Goal: Transaction & Acquisition: Purchase product/service

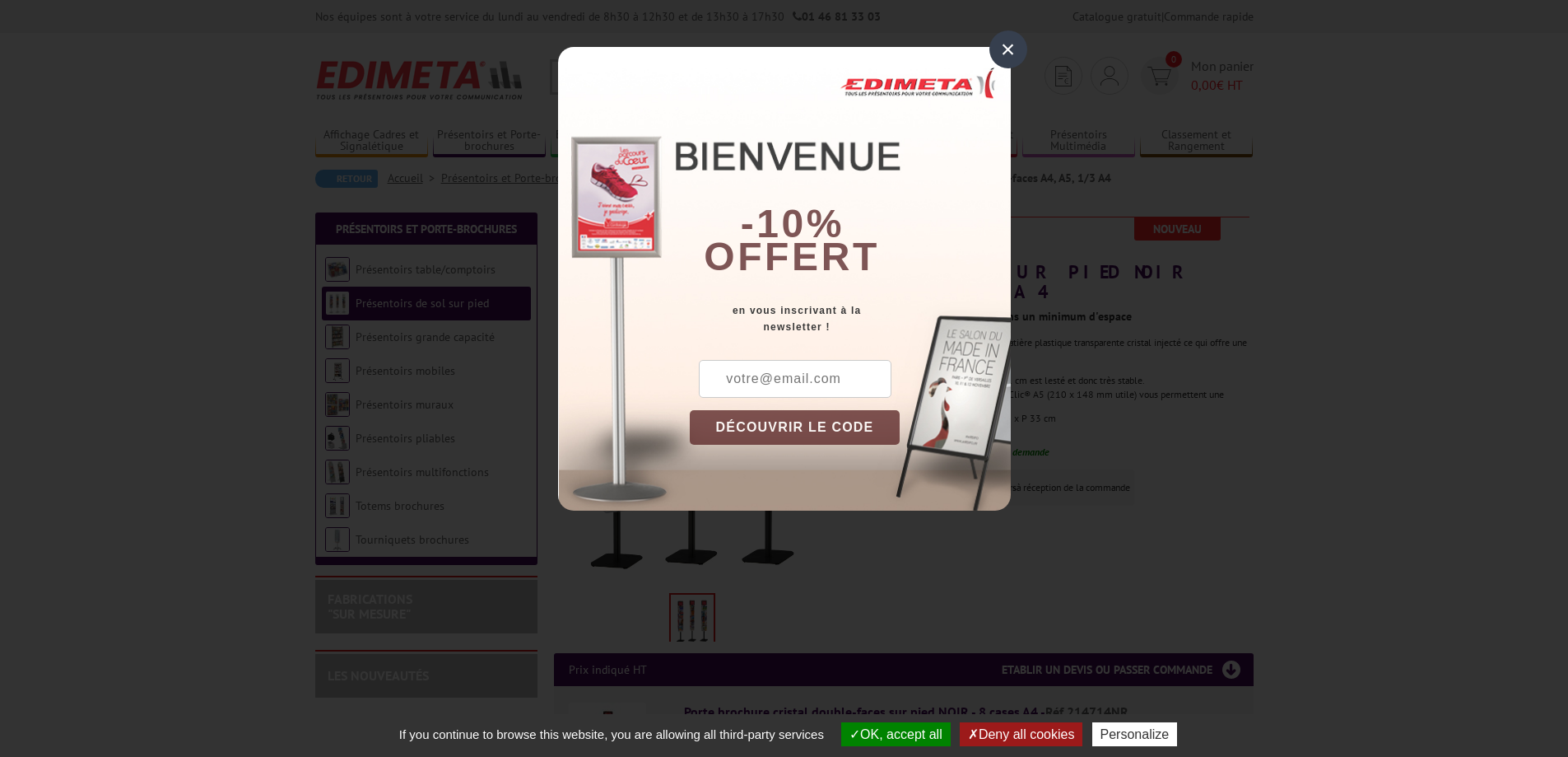
click at [1018, 45] on div "×" at bounding box center [1008, 50] width 38 height 38
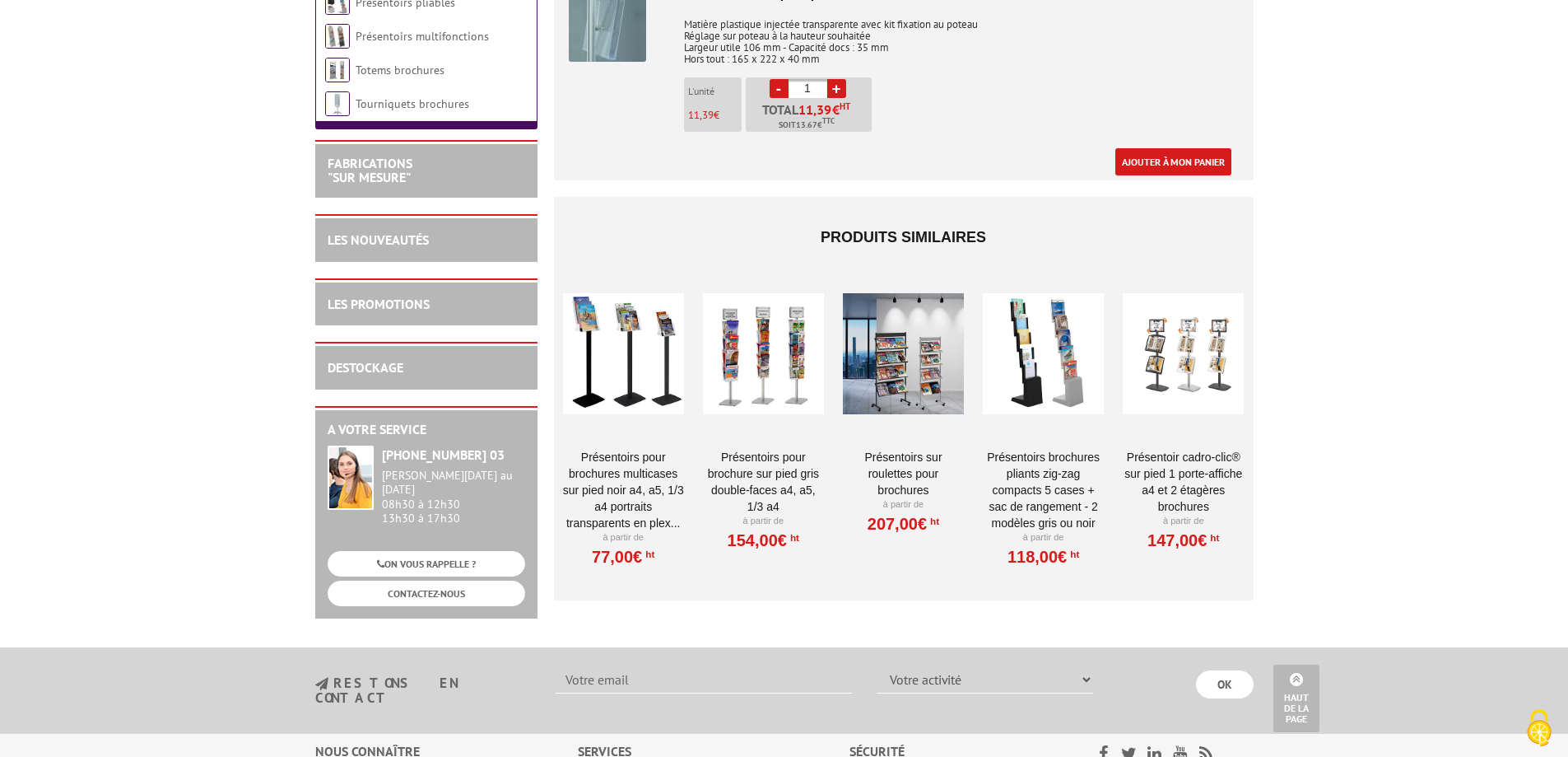
click at [656, 351] on div at bounding box center [623, 354] width 121 height 164
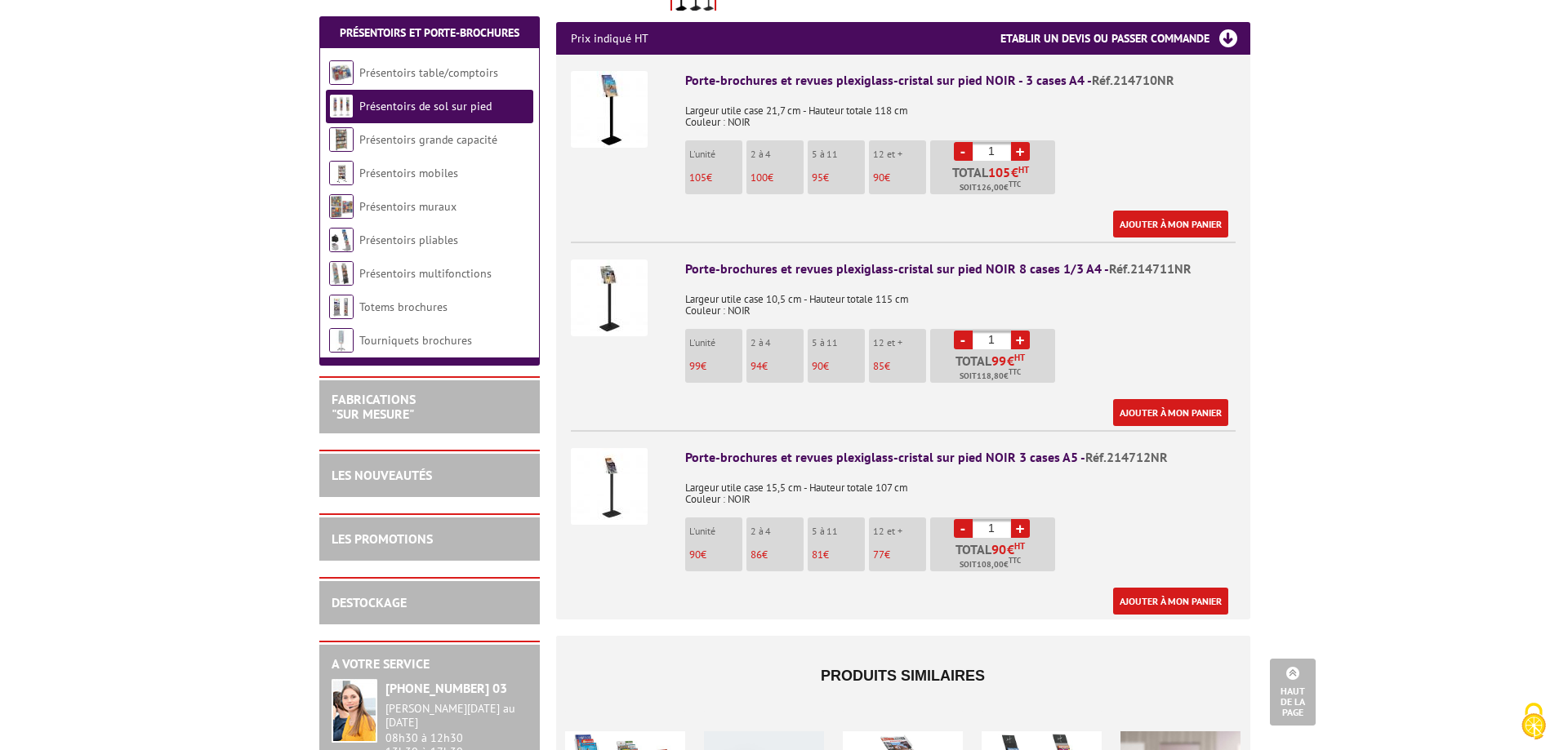
scroll to position [652, 0]
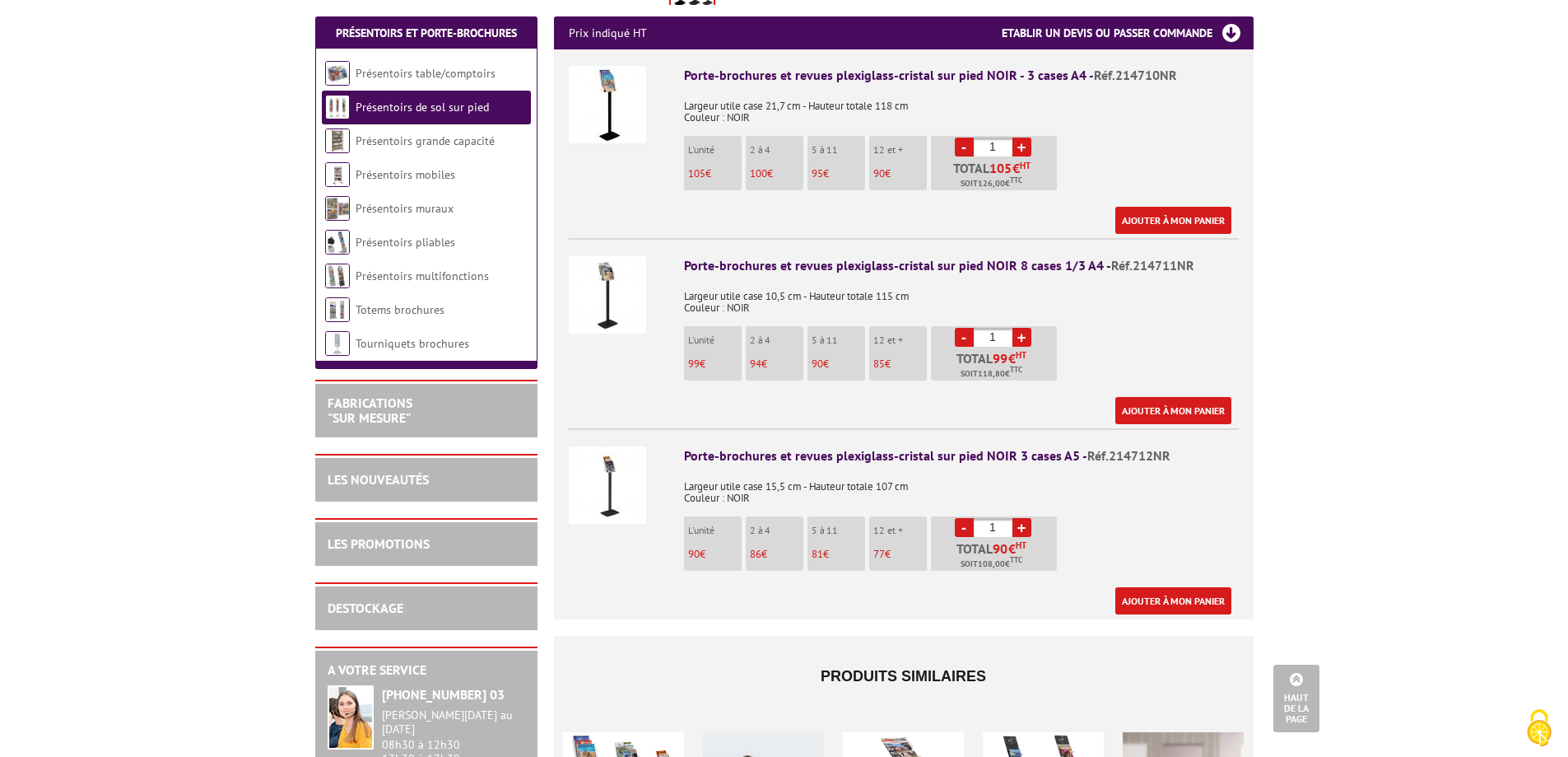
click at [1025, 518] on link "+" at bounding box center [1022, 528] width 19 height 19
type input "4"
click at [631, 453] on img at bounding box center [608, 485] width 77 height 77
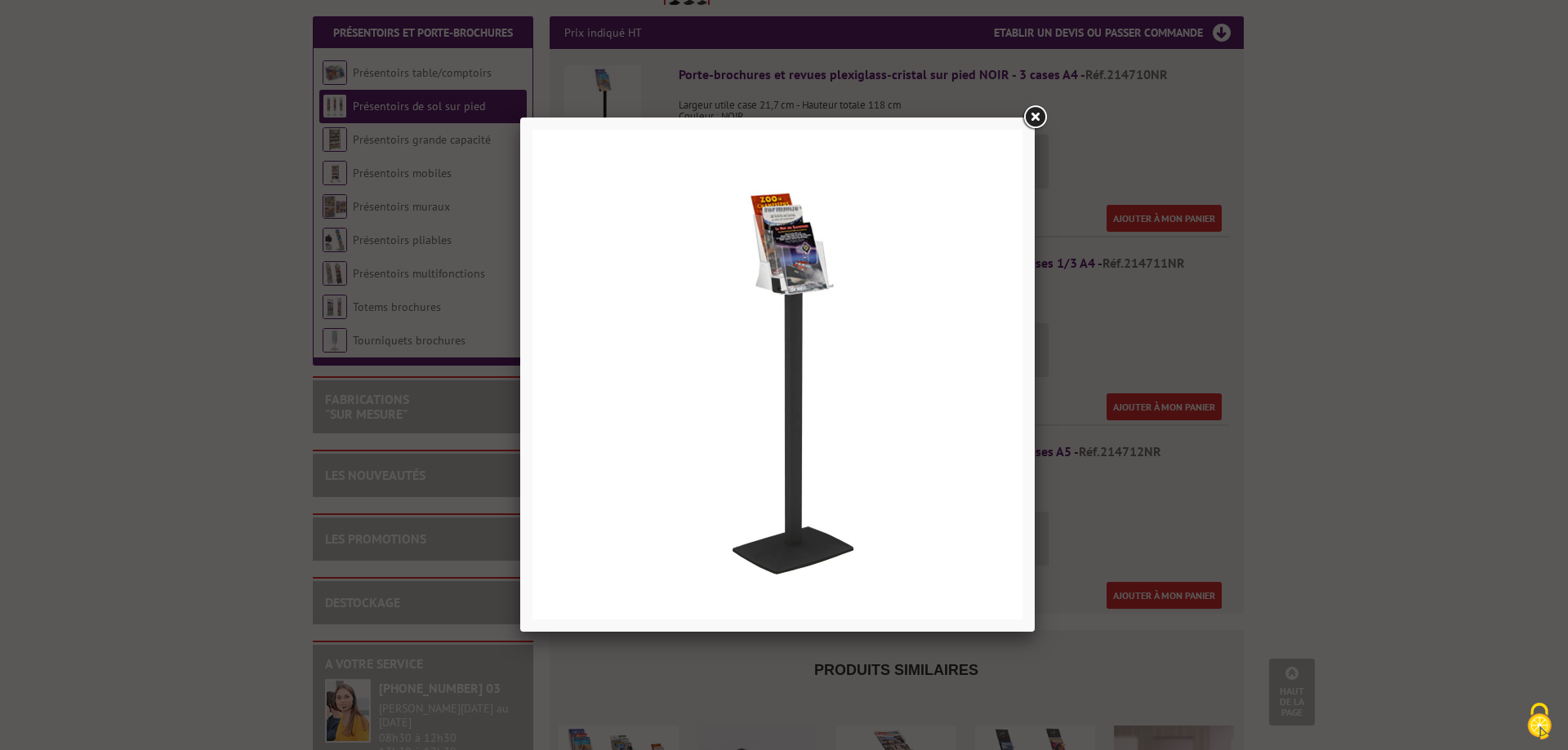
click at [1034, 117] on link at bounding box center [1034, 117] width 30 height 30
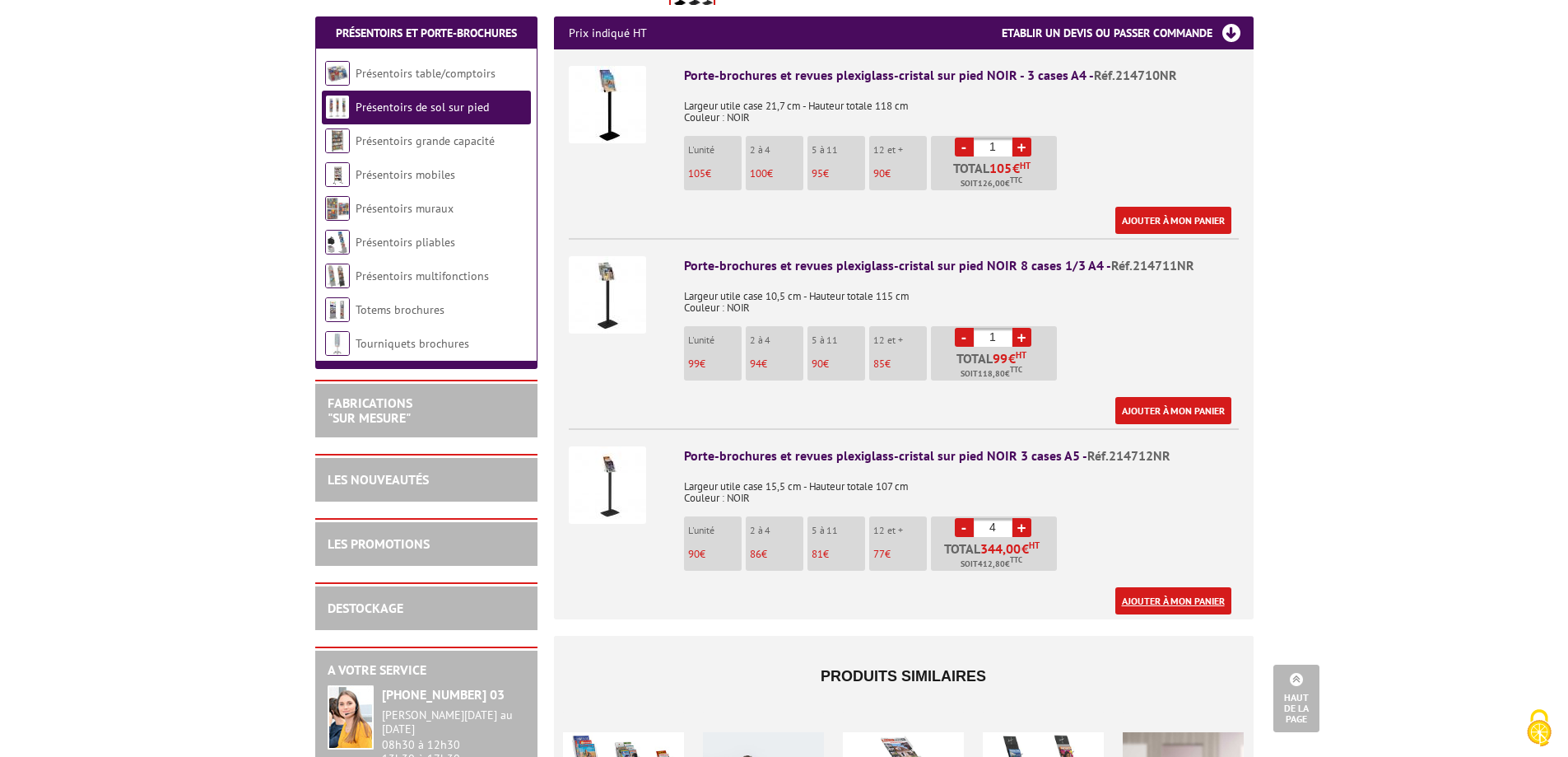
click at [1181, 587] on link "Ajouter à mon panier" at bounding box center [1173, 601] width 116 height 27
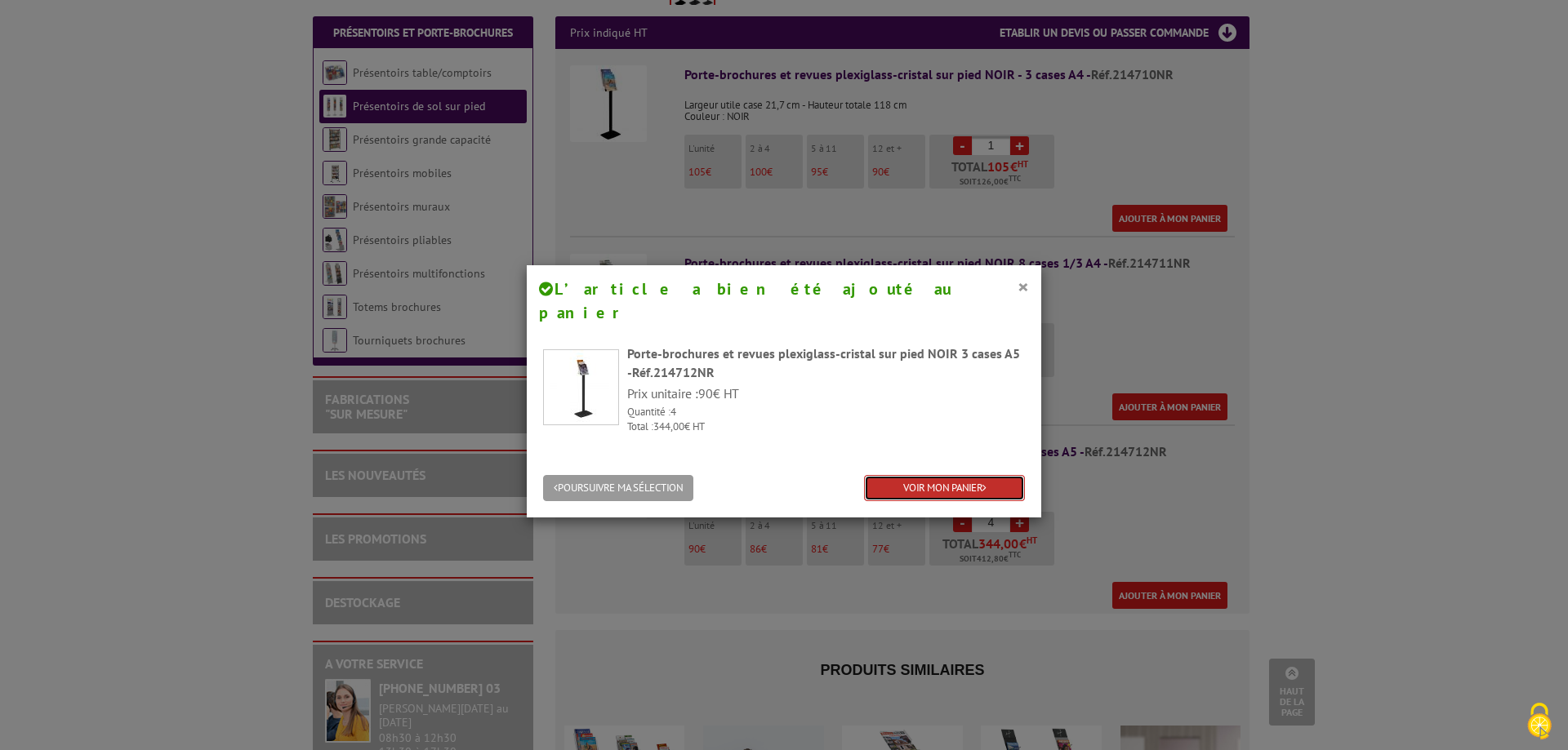
click at [948, 475] on link "VOIR MON PANIER" at bounding box center [944, 489] width 160 height 27
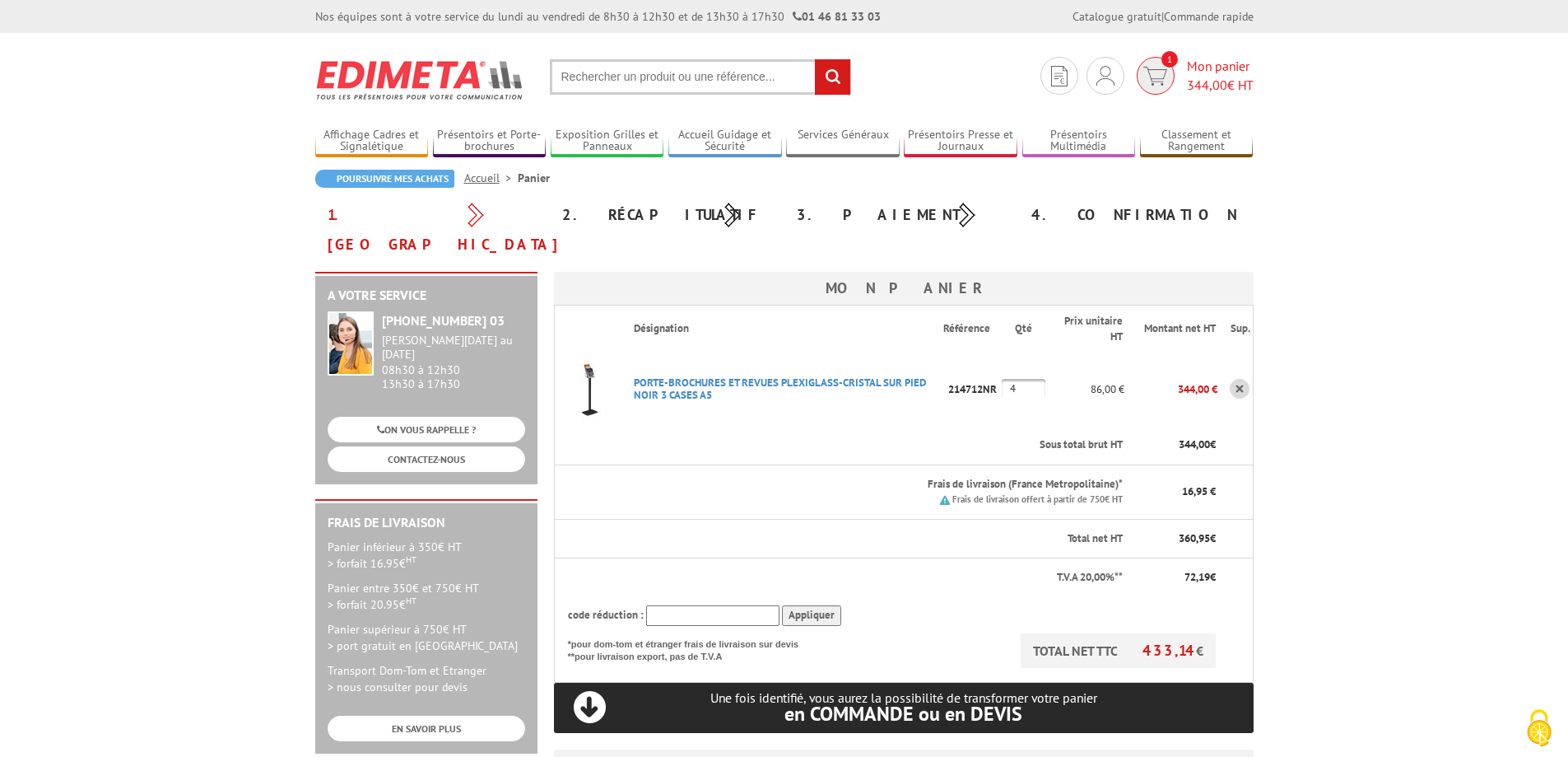
click at [1225, 60] on span "Mon panier 344,00 € HT" at bounding box center [1221, 75] width 67 height 38
click at [1162, 63] on span "1" at bounding box center [1169, 59] width 16 height 16
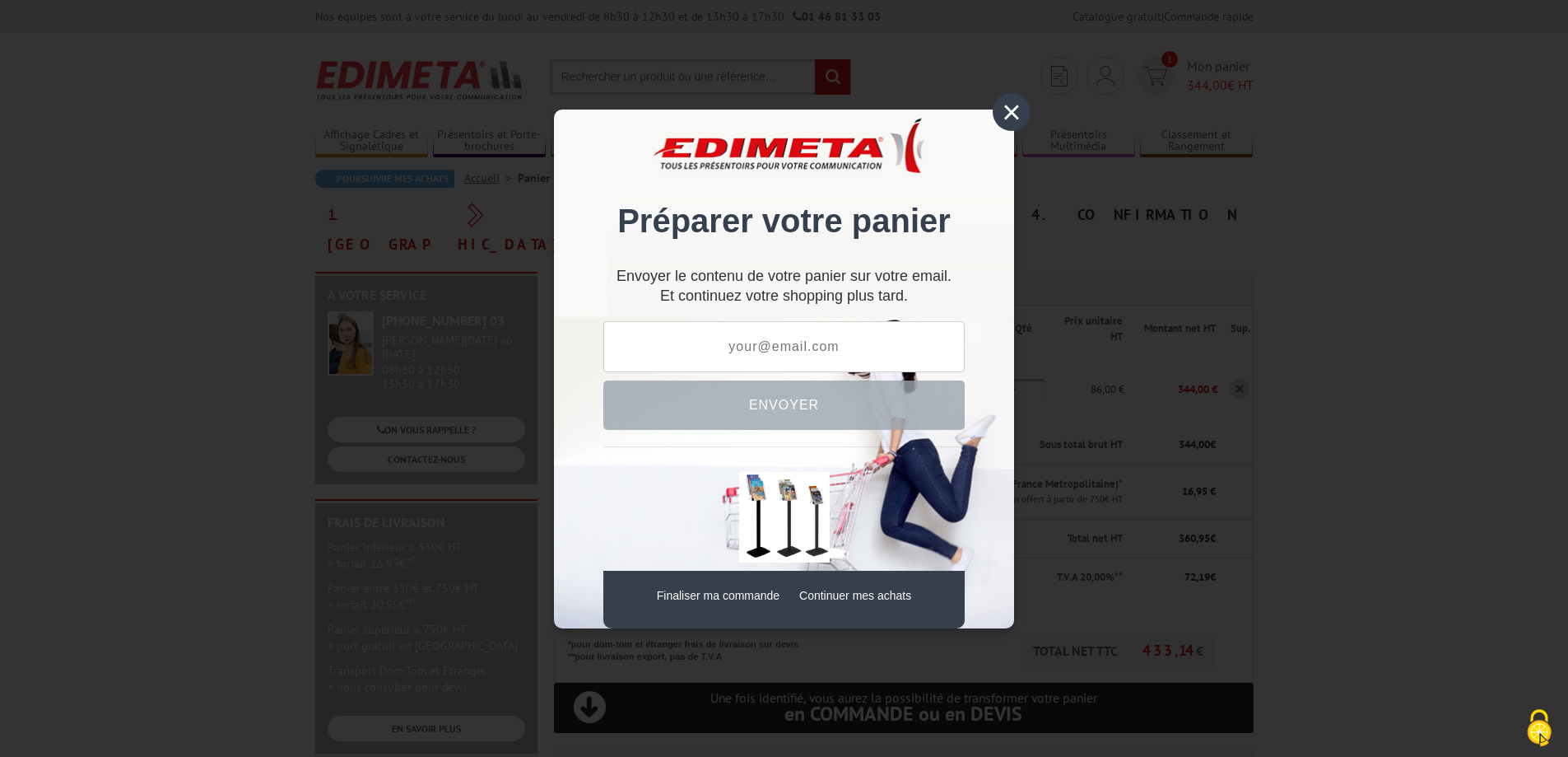
click at [1007, 110] on div "×" at bounding box center [1012, 112] width 38 height 38
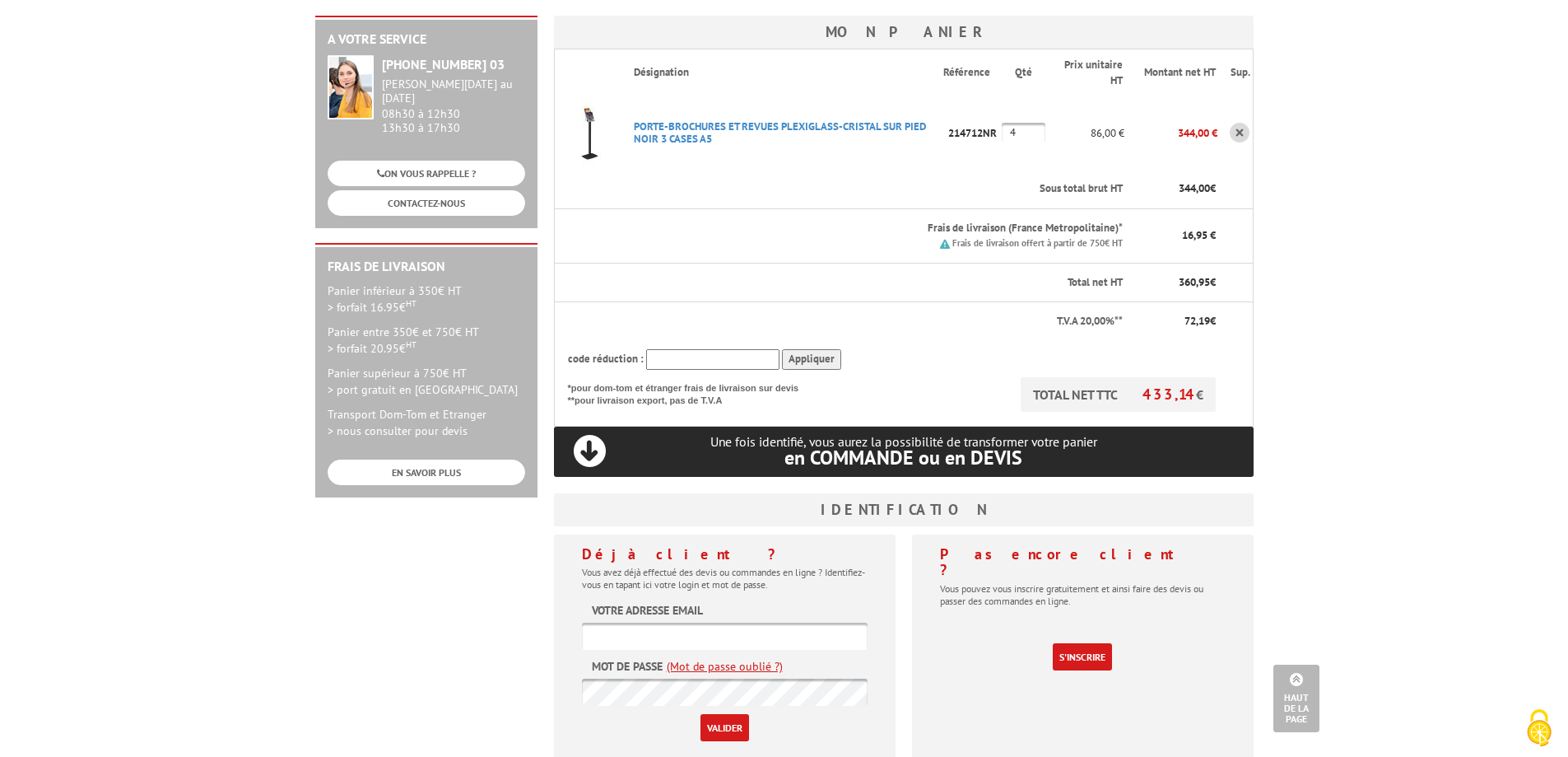
scroll to position [247, 0]
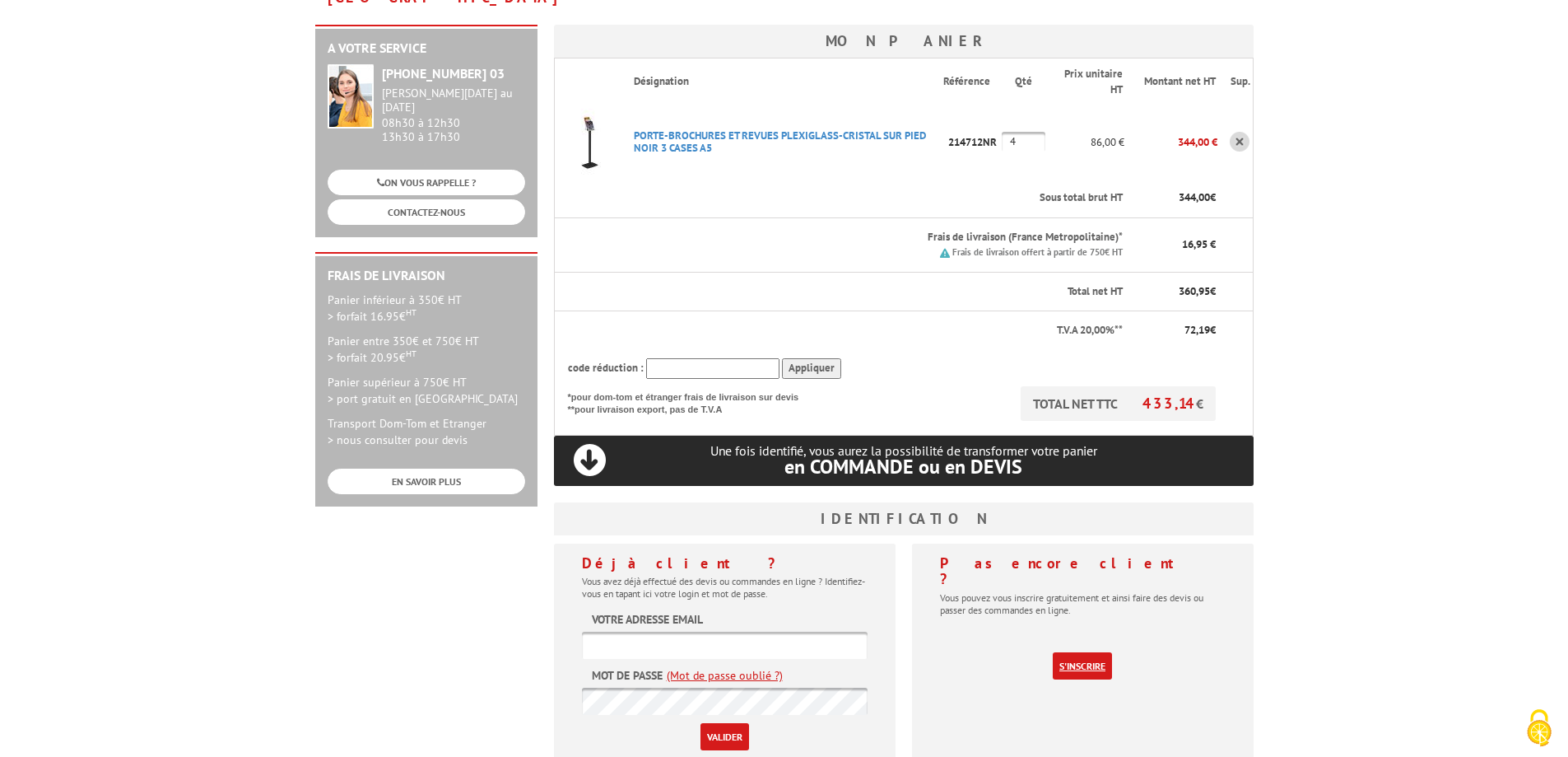
click at [1096, 653] on link "S'inscrire" at bounding box center [1082, 666] width 59 height 27
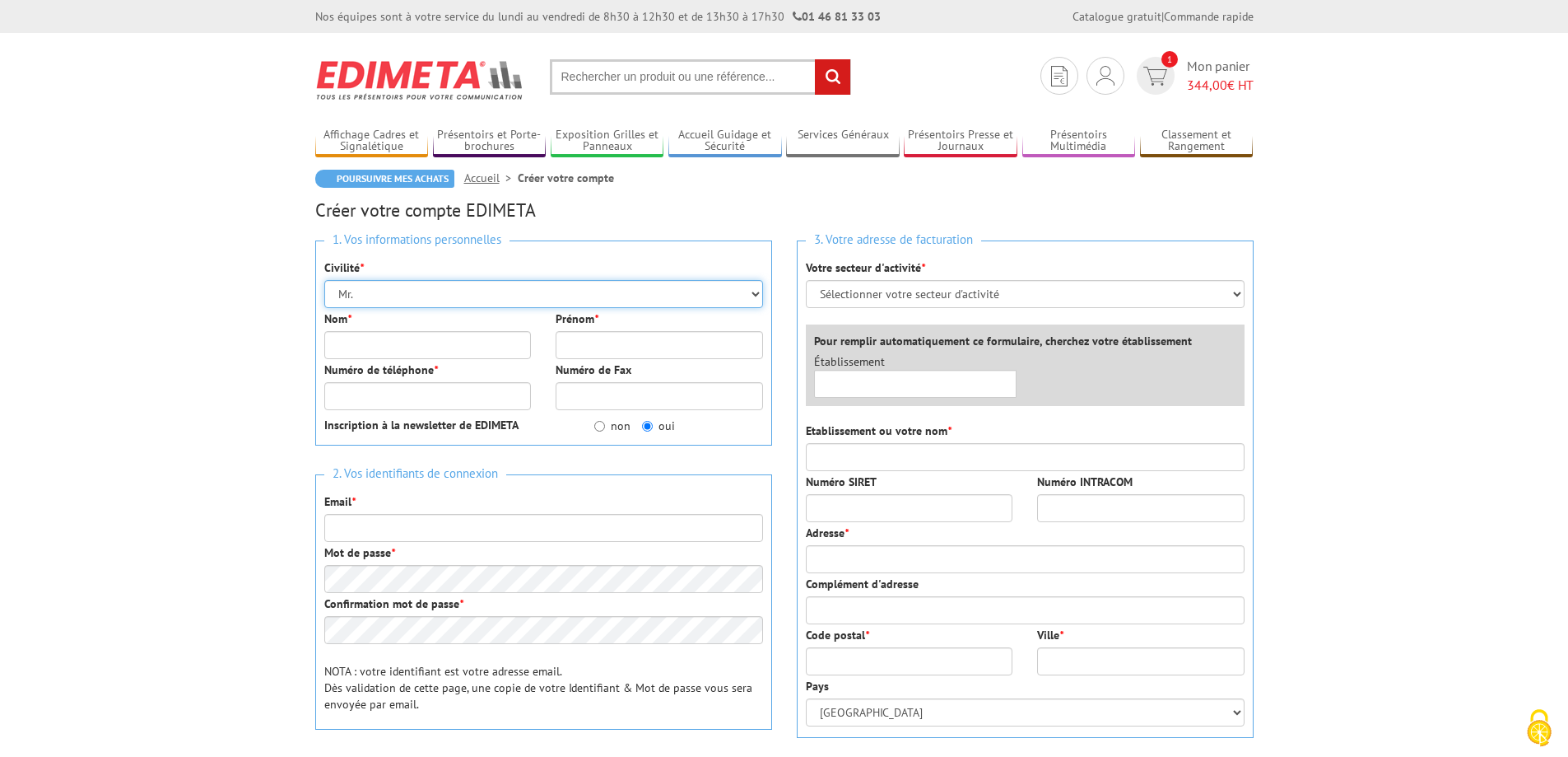
click at [425, 298] on select "Mr. Mme. Mlle." at bounding box center [543, 294] width 439 height 28
click at [421, 297] on select "Mr. Mme. Mlle." at bounding box center [543, 294] width 439 height 28
click at [395, 344] on input "Nom *" at bounding box center [428, 345] width 207 height 28
type input "Rongier"
type input "Léo"
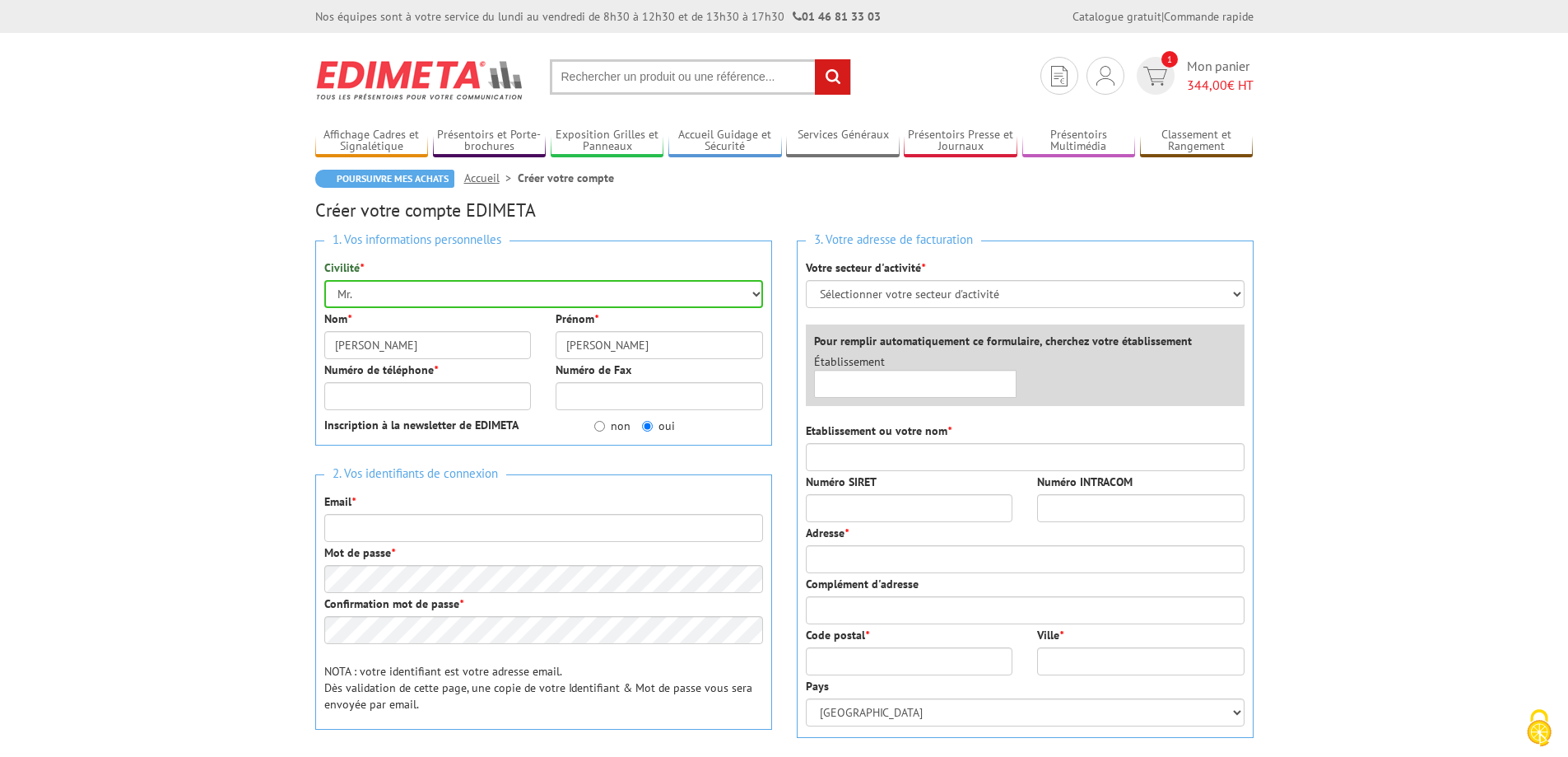
type input "0624025118"
type input "leorongier@polyhabitat.fr"
type input "Polyhabitat"
type input "320 chemin du biolay"
type input "01660"
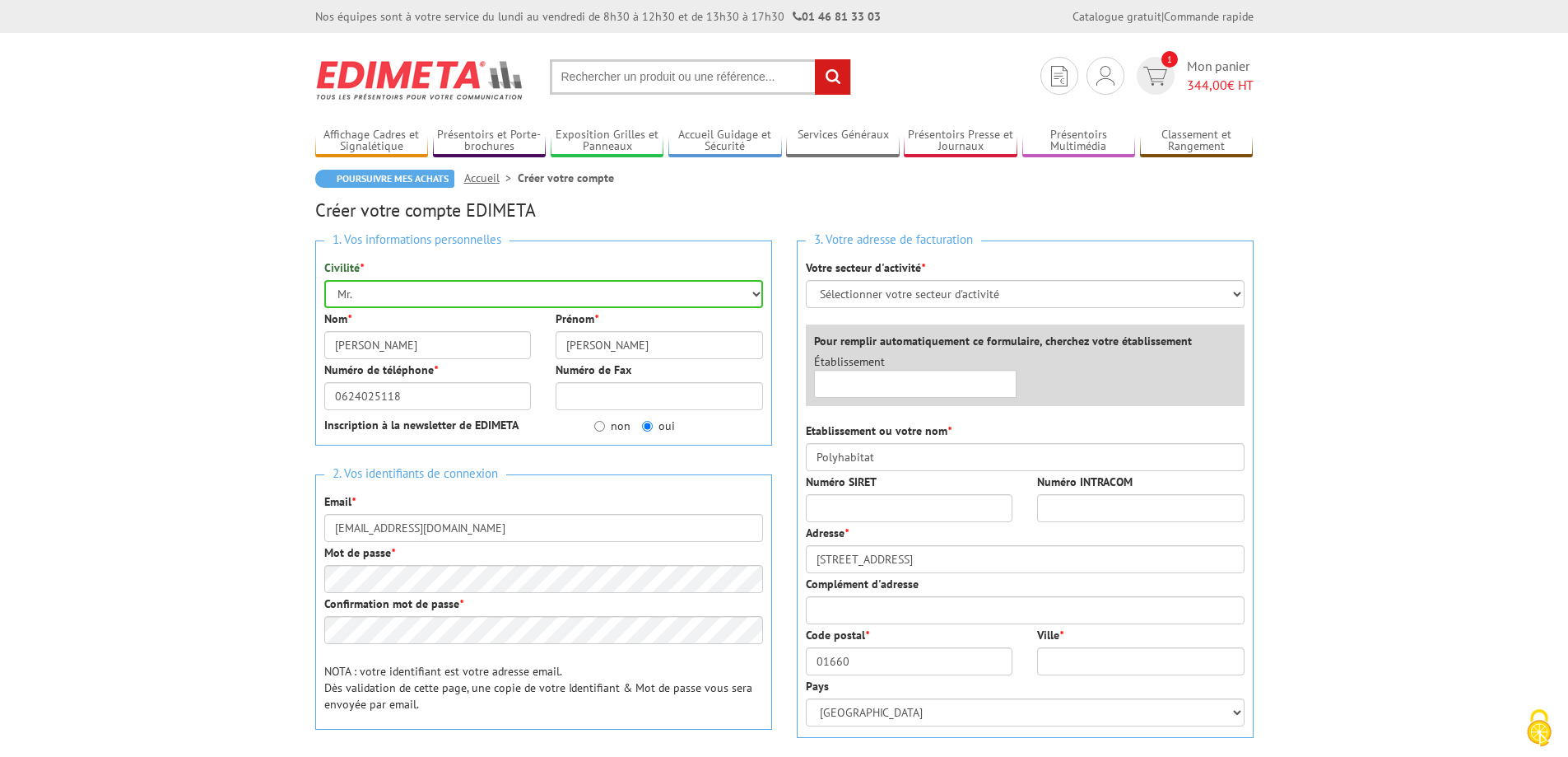
type input "Mézériat"
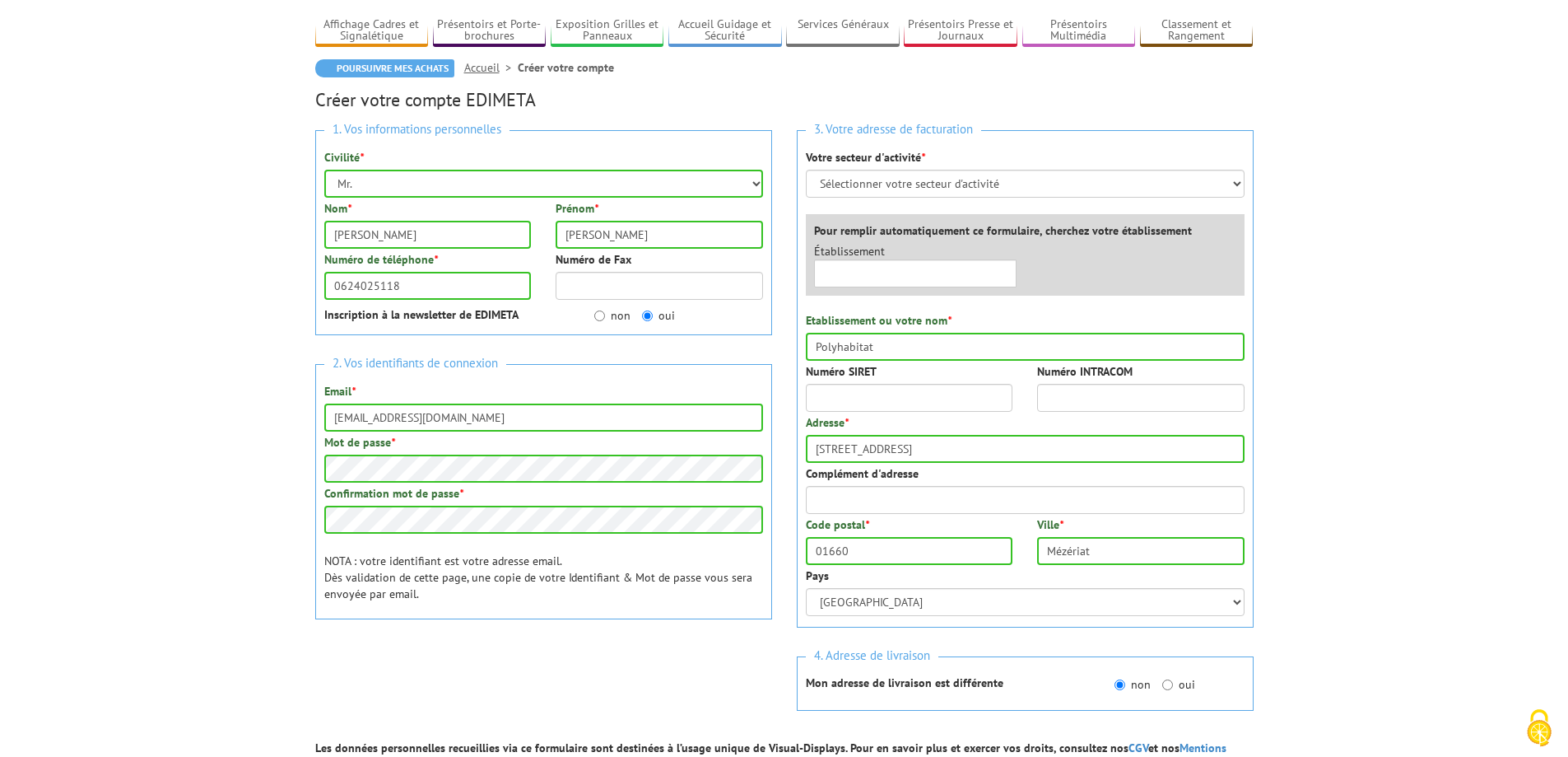
scroll to position [80, 0]
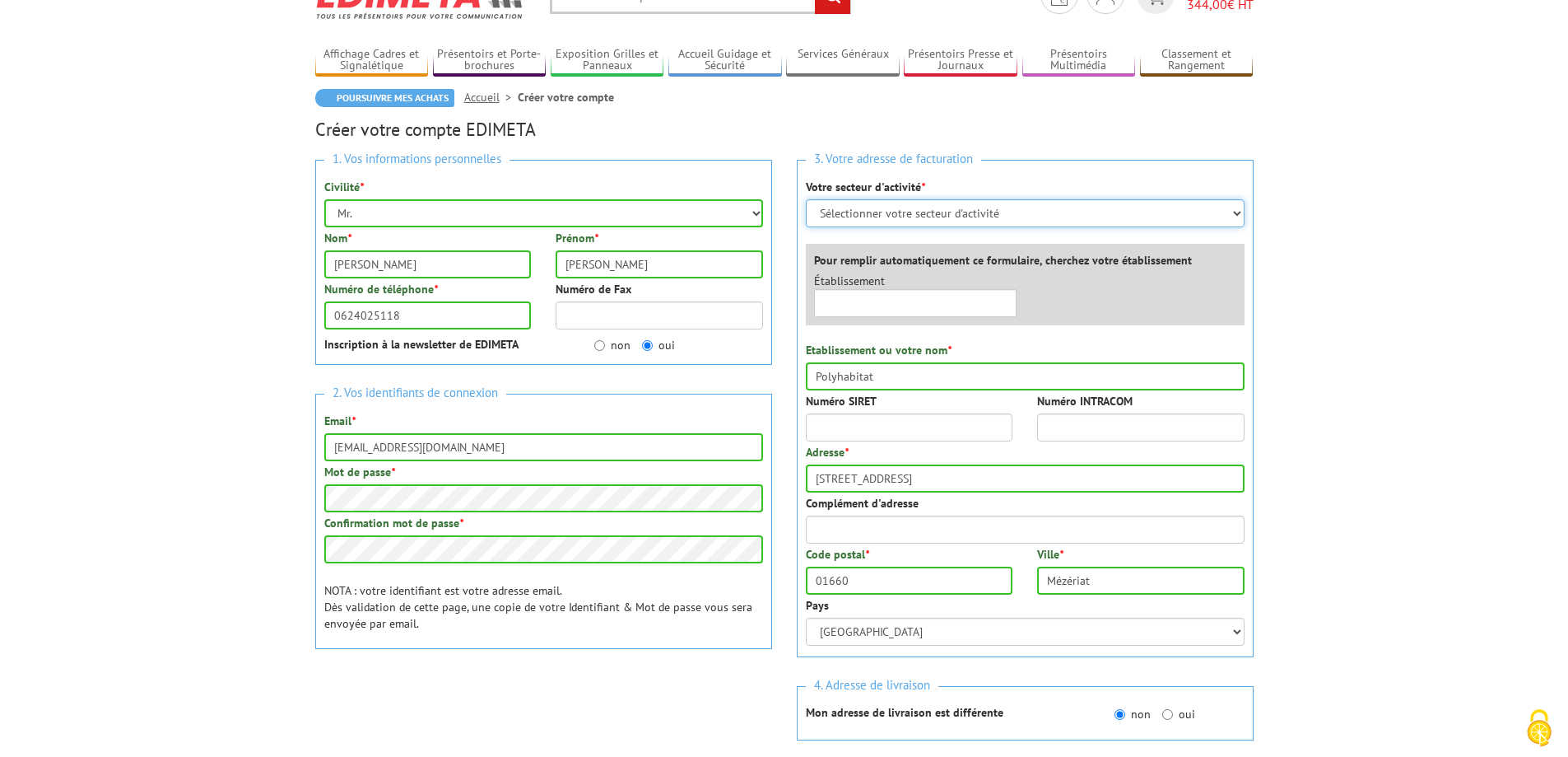
click at [951, 210] on select "Sélectionner votre secteur d'activité Administrations et collectivités Magasins…" at bounding box center [1025, 213] width 439 height 28
select select "878"
click at [806, 200] on select "Sélectionner votre secteur d'activité Administrations et collectivités Magasins…" at bounding box center [1025, 213] width 439 height 28
click at [959, 306] on input "text" at bounding box center [916, 303] width 204 height 28
click at [939, 415] on input "Numéro SIRET" at bounding box center [910, 427] width 207 height 28
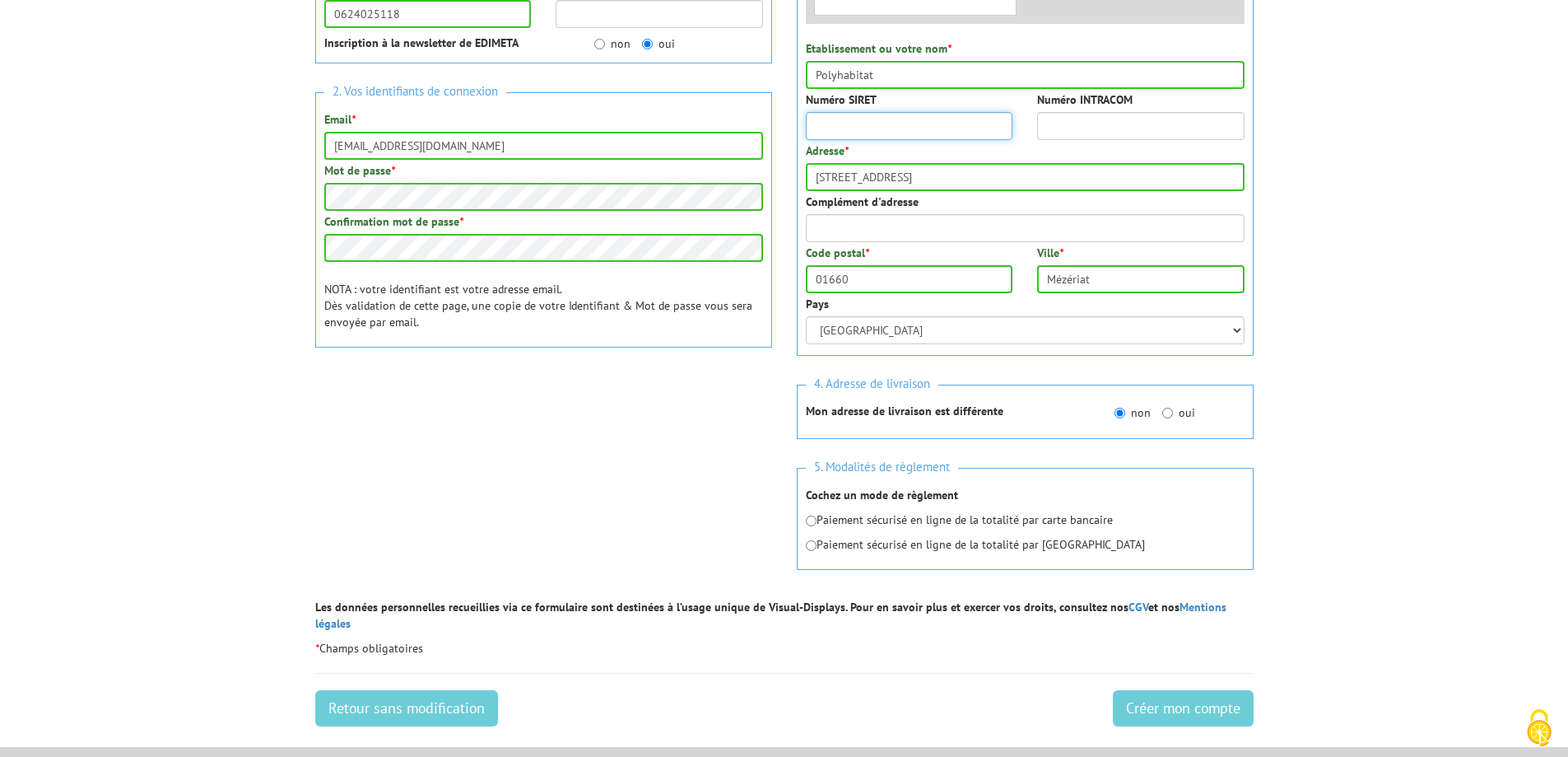
scroll to position [410, 0]
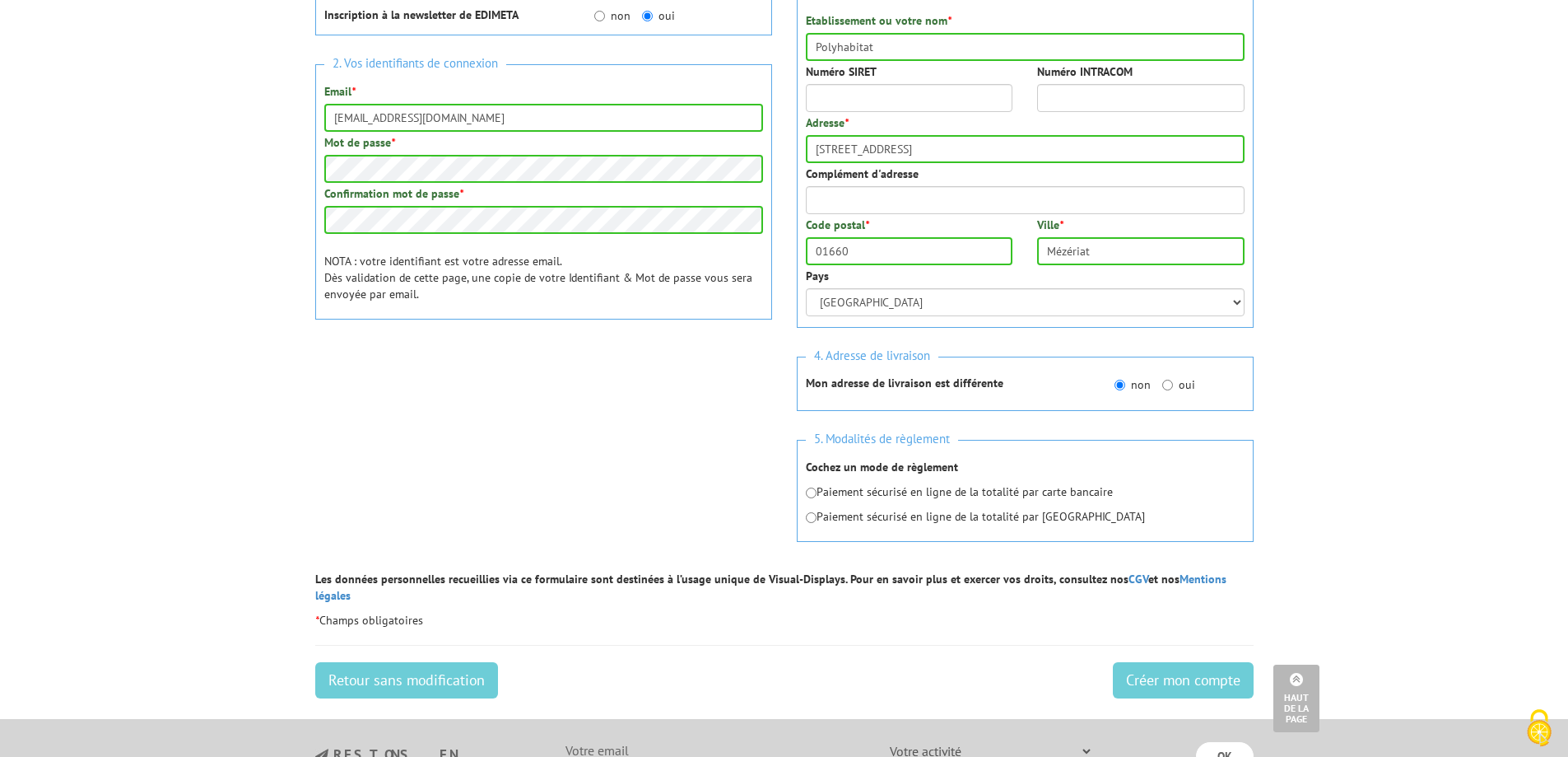
click at [959, 492] on p "Paiement sécurisé en ligne de la totalité par carte bancaire" at bounding box center [1025, 492] width 439 height 16
click at [811, 491] on input "radio" at bounding box center [811, 492] width 11 height 11
radio input "true"
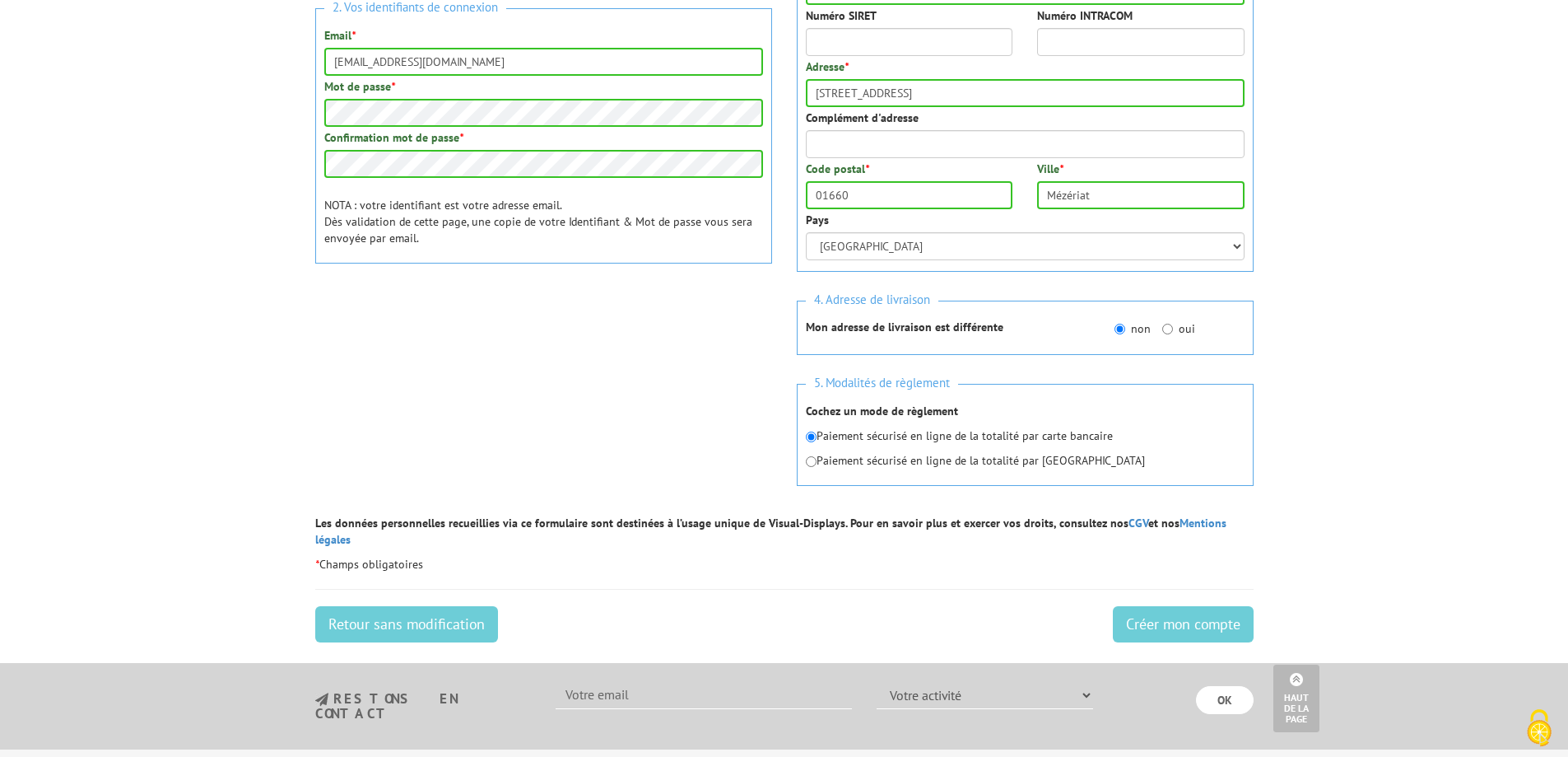
scroll to position [492, 0]
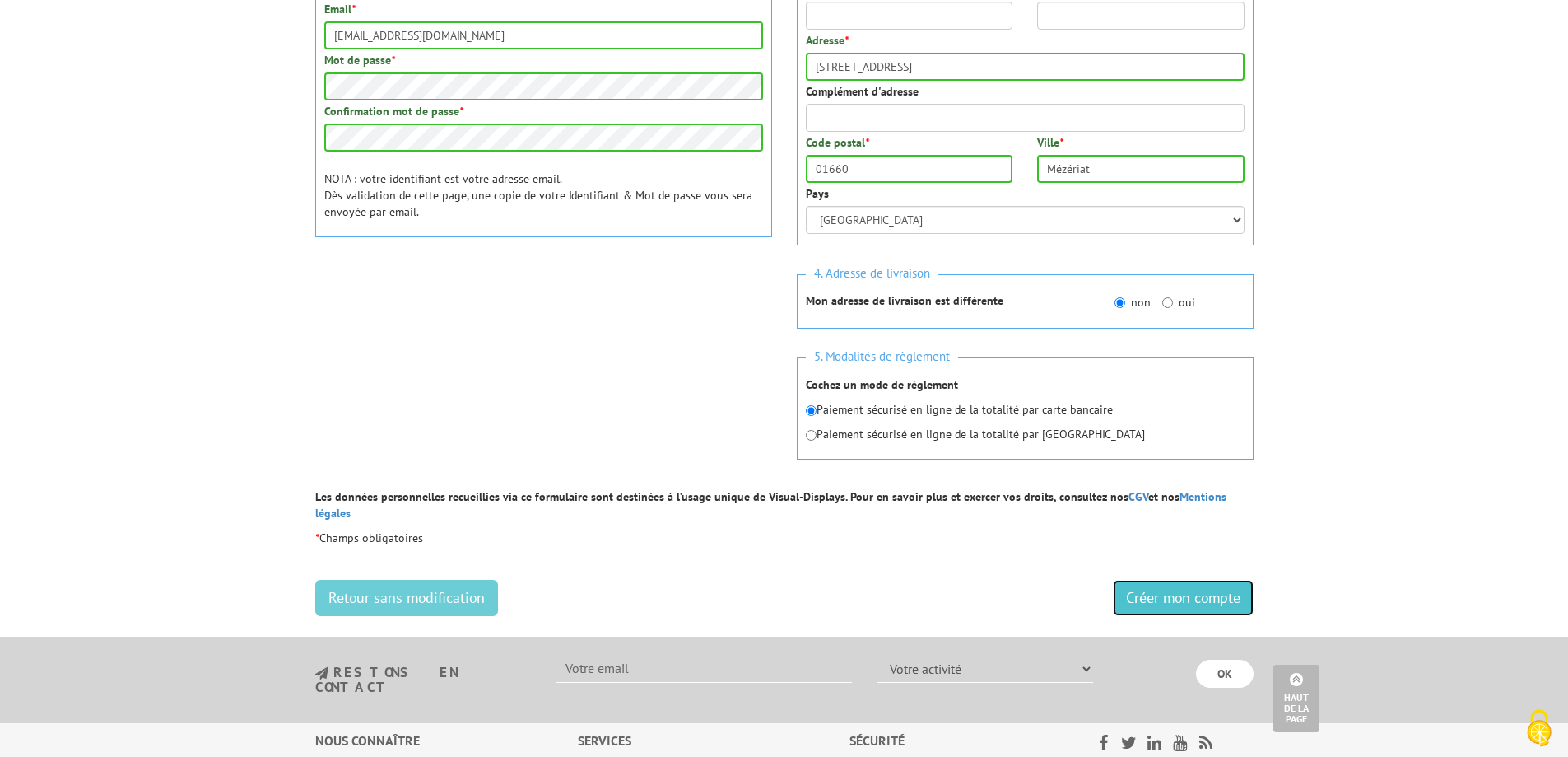
click at [1163, 580] on input "Créer mon compte" at bounding box center [1183, 598] width 140 height 36
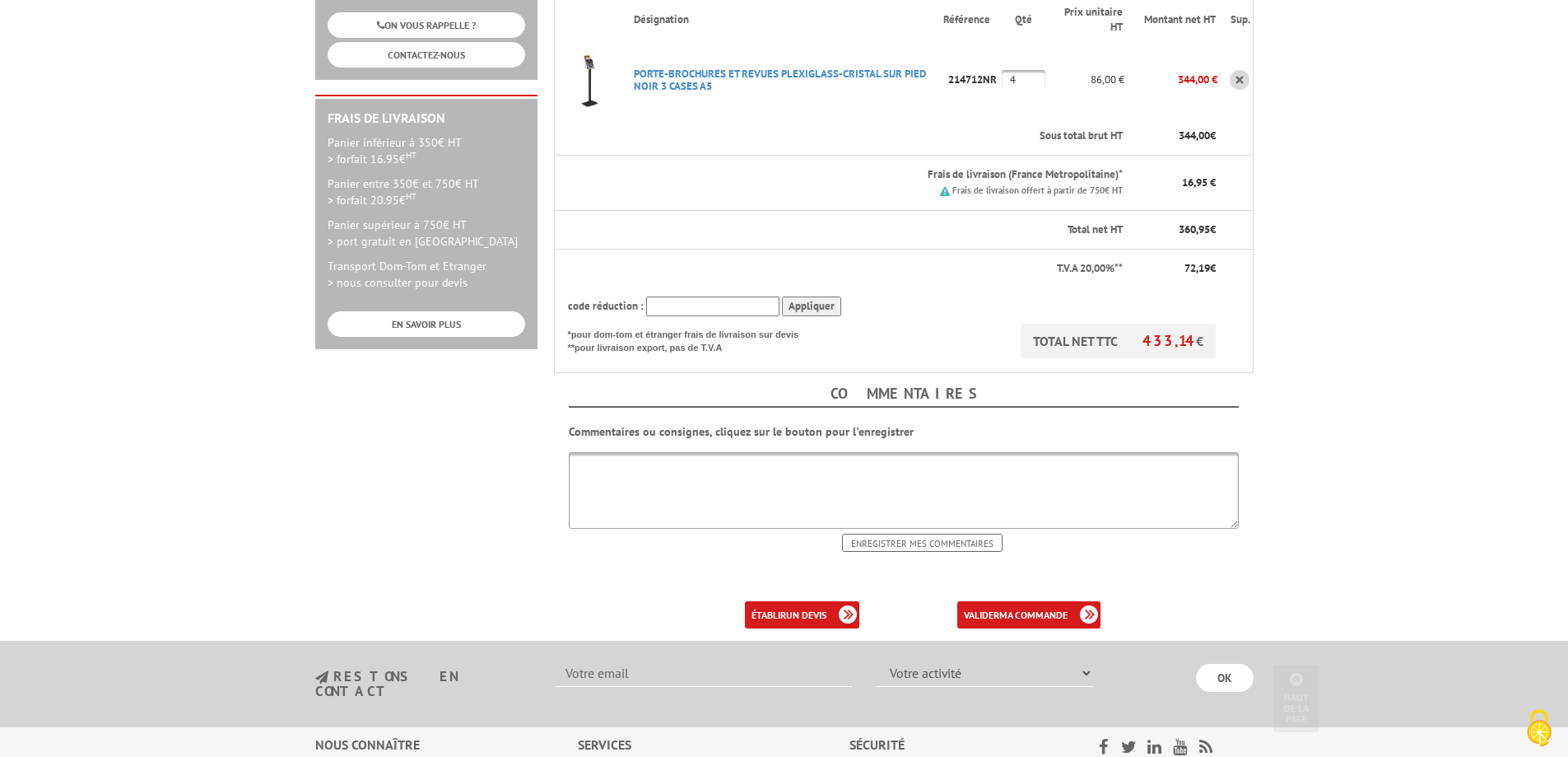
scroll to position [412, 0]
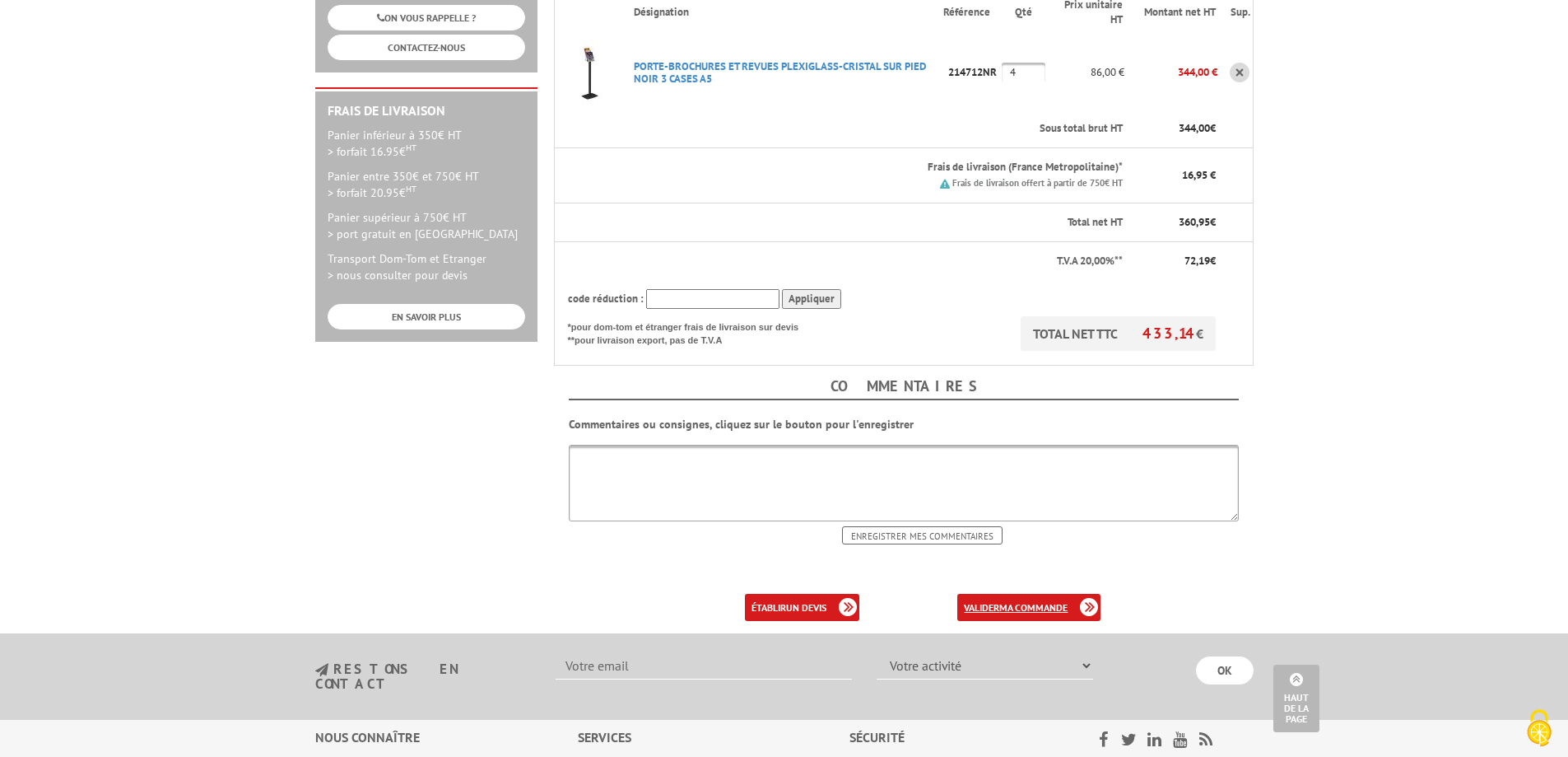
click at [1054, 593] on link "valider ma commande" at bounding box center [1029, 607] width 143 height 27
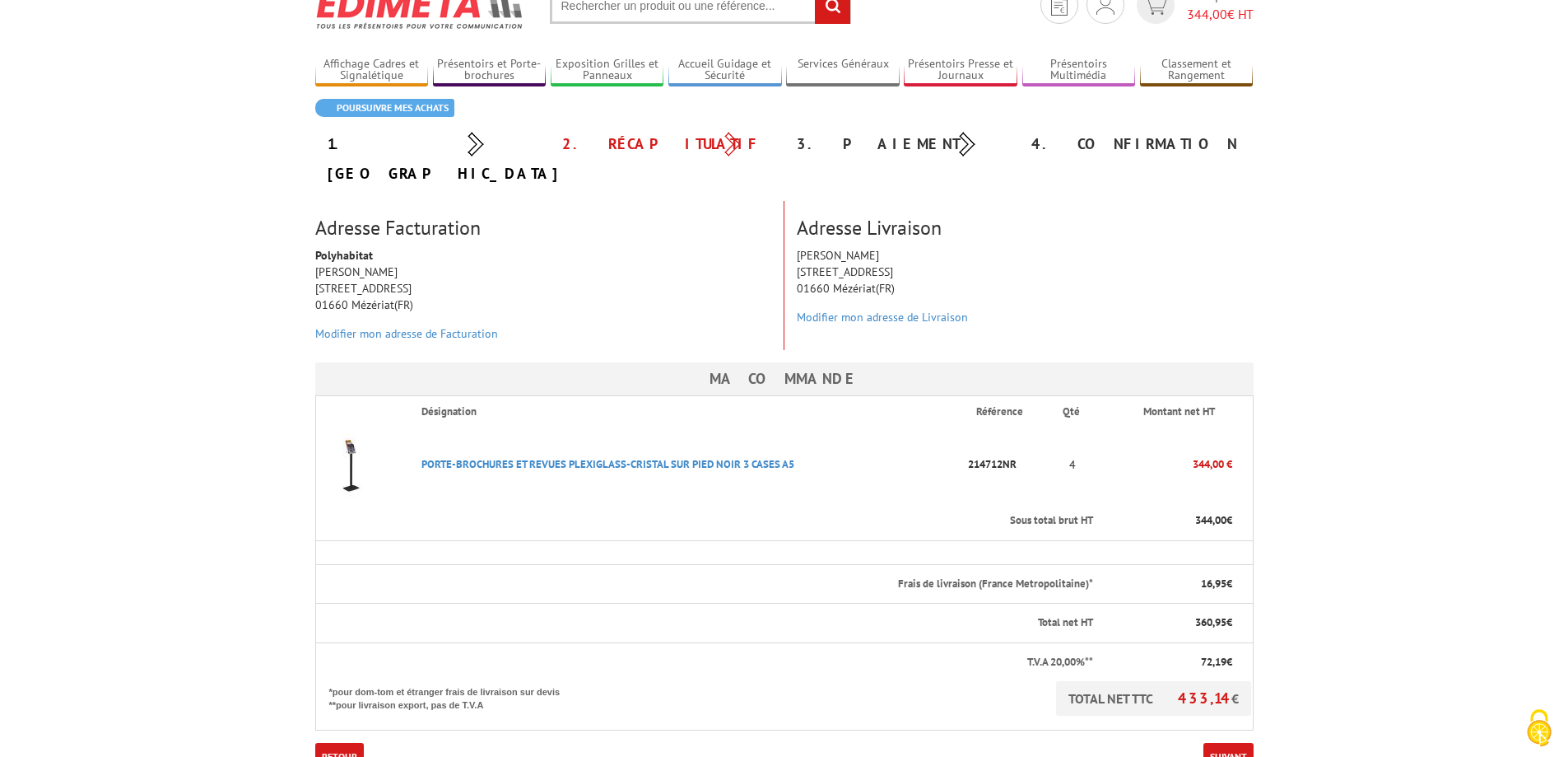
scroll to position [164, 0]
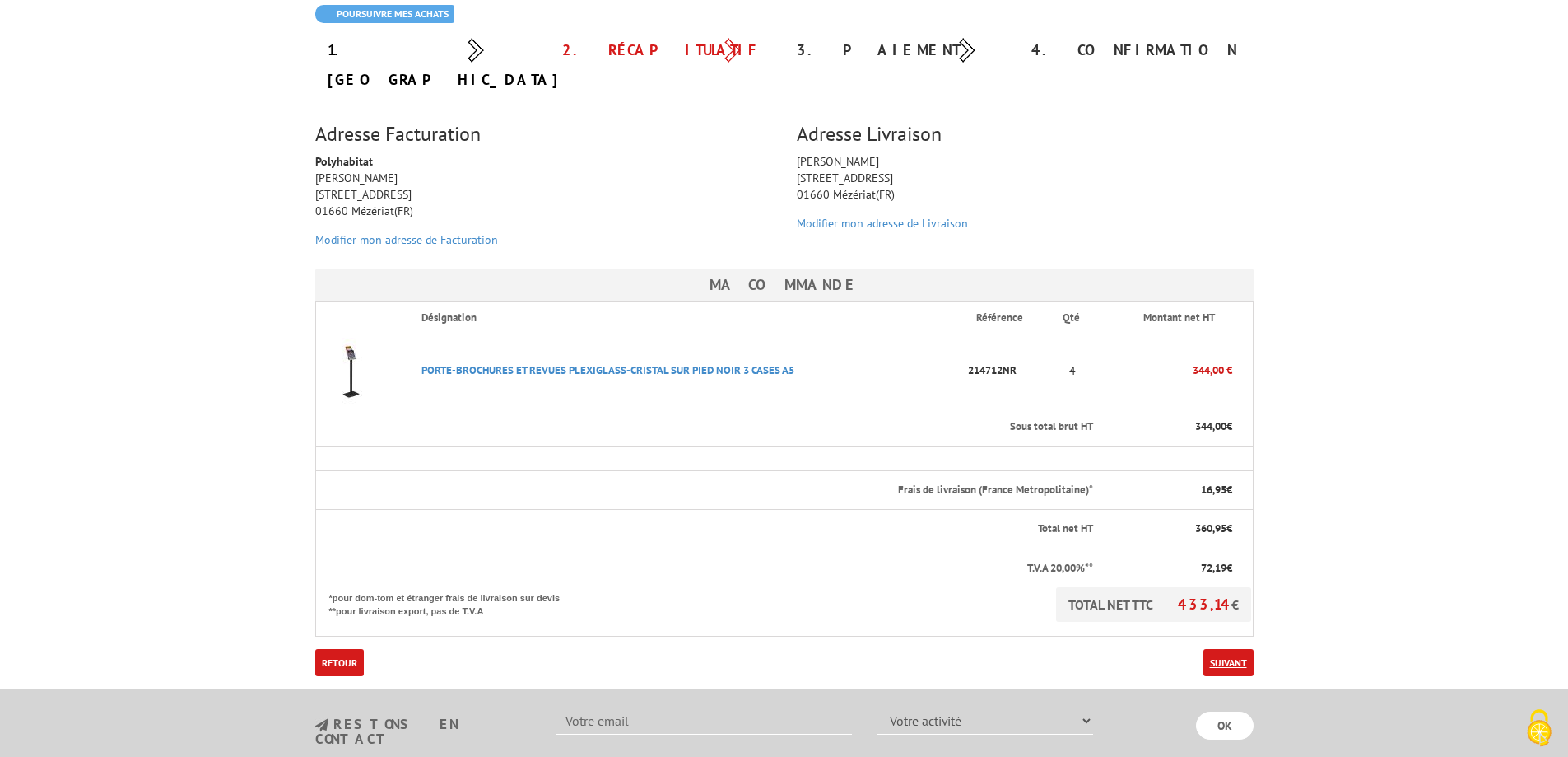
click at [1228, 649] on link "Suivant" at bounding box center [1228, 663] width 50 height 27
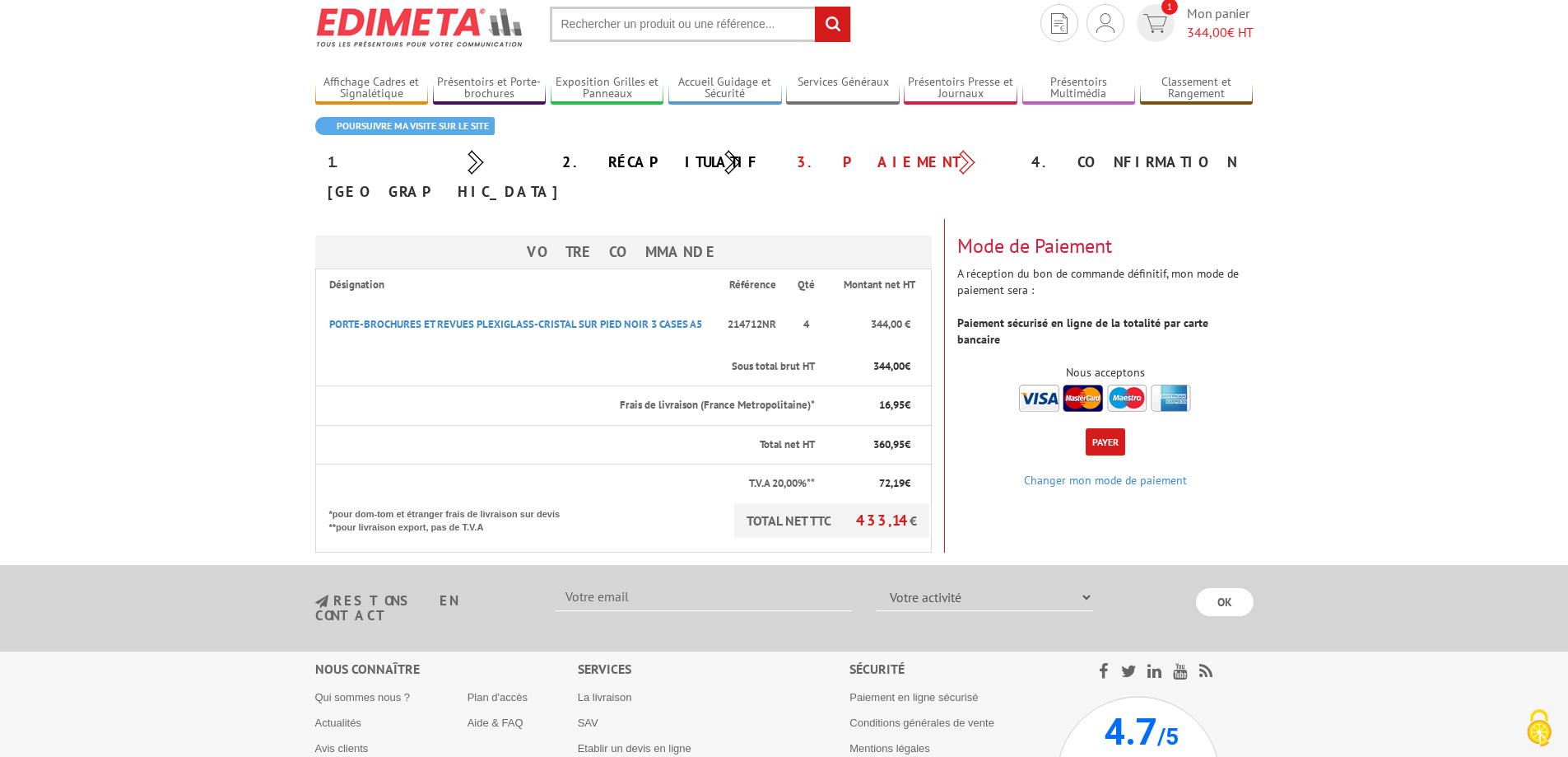
scroll to position [82, 0]
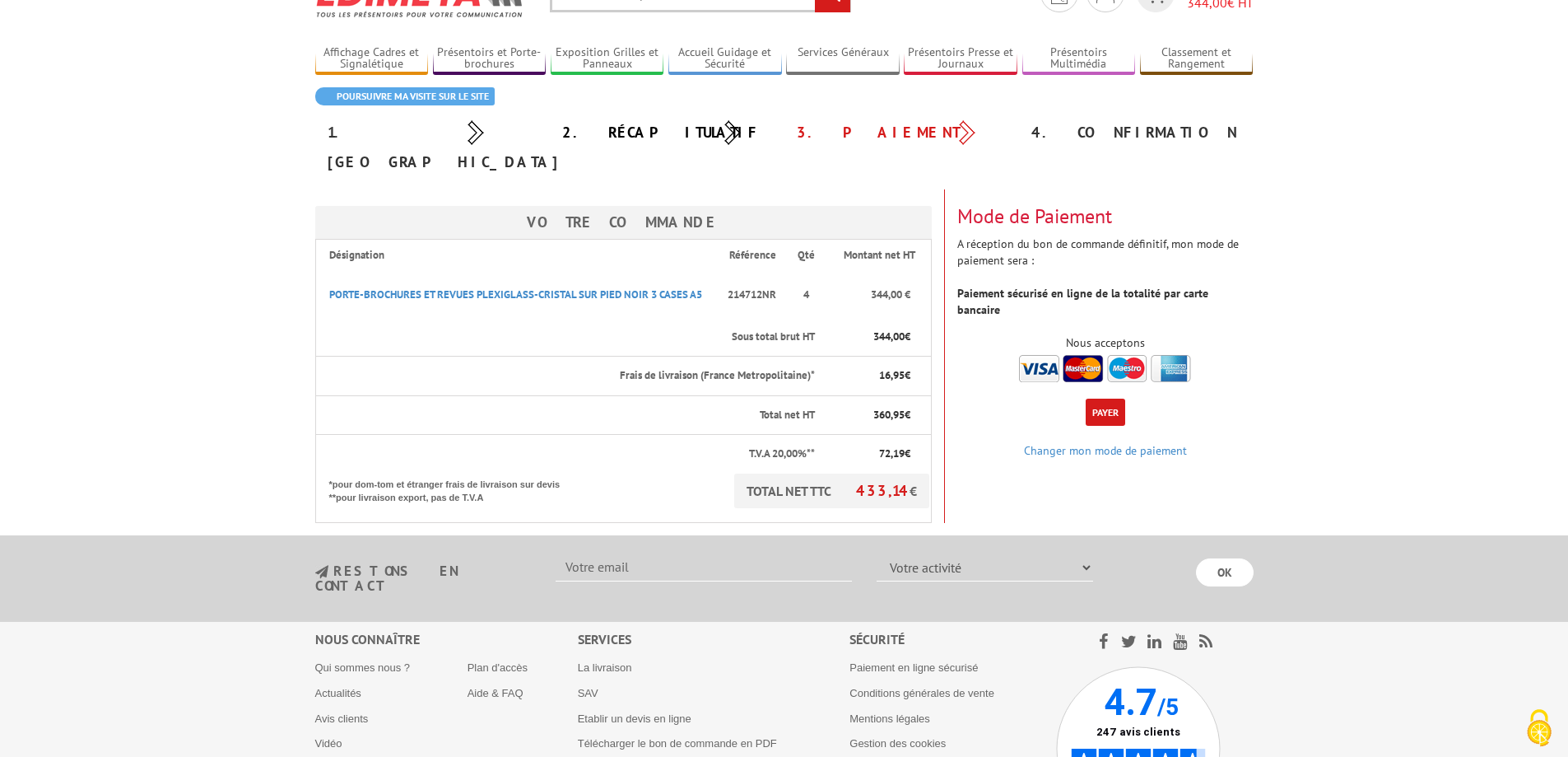
click at [1117, 399] on button "Payer" at bounding box center [1106, 413] width 39 height 27
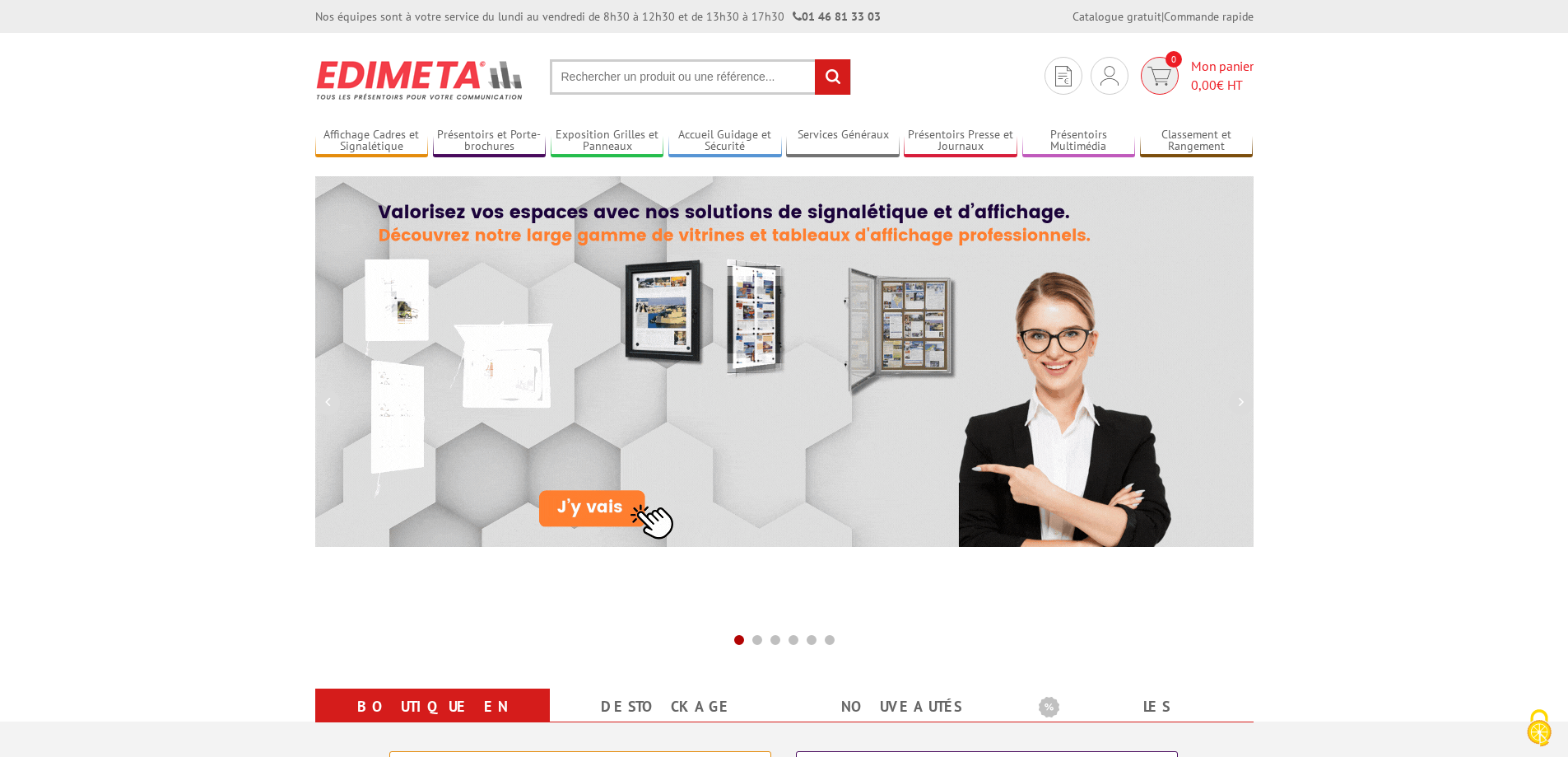
click at [1180, 58] on span "0" at bounding box center [1173, 59] width 16 height 16
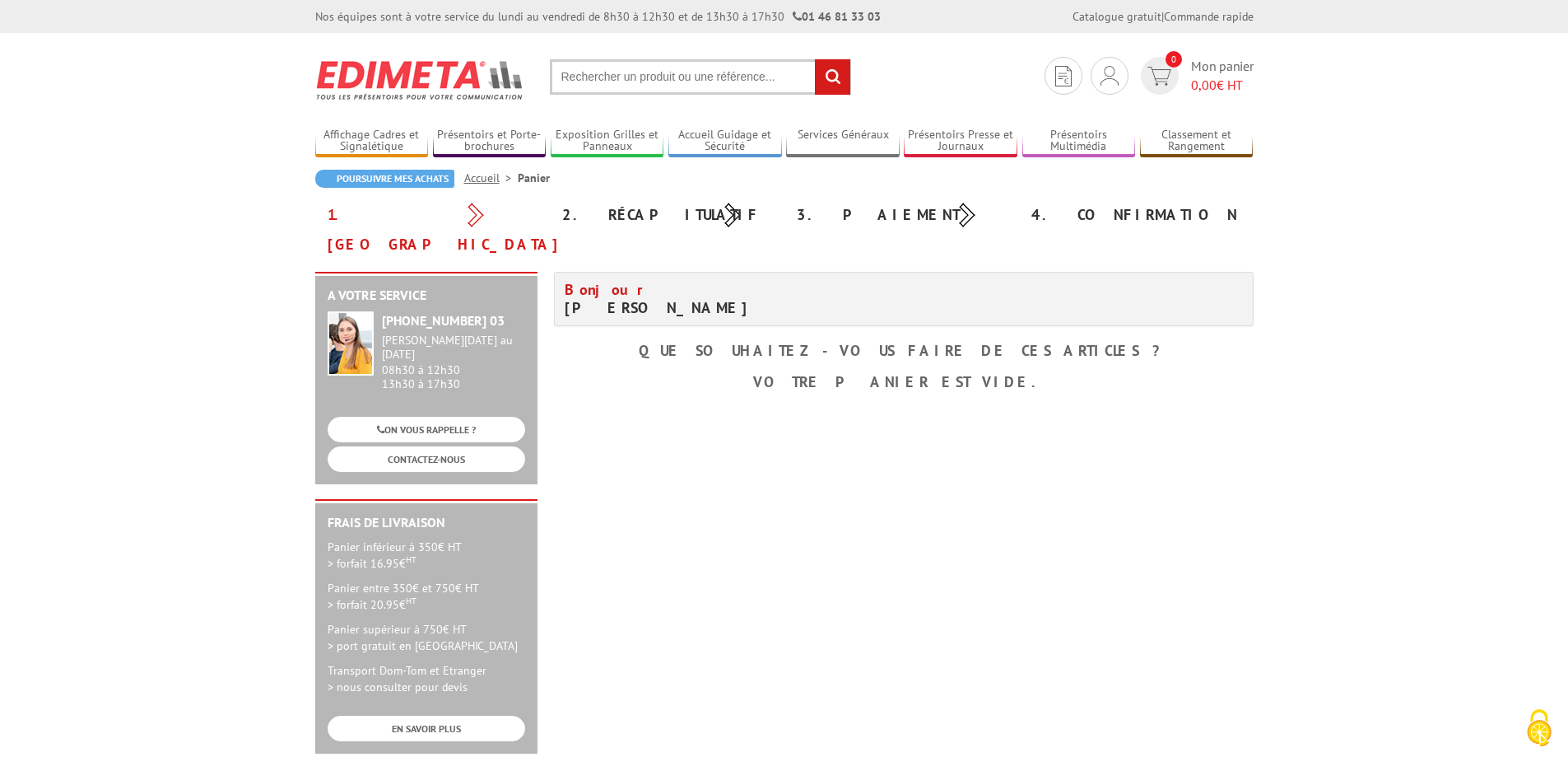
click at [600, 280] on span "Bonjour" at bounding box center [609, 289] width 87 height 19
click at [1120, 69] on div "Mon compte Mes devis & commandes Déconnexion" at bounding box center [1109, 75] width 38 height 38
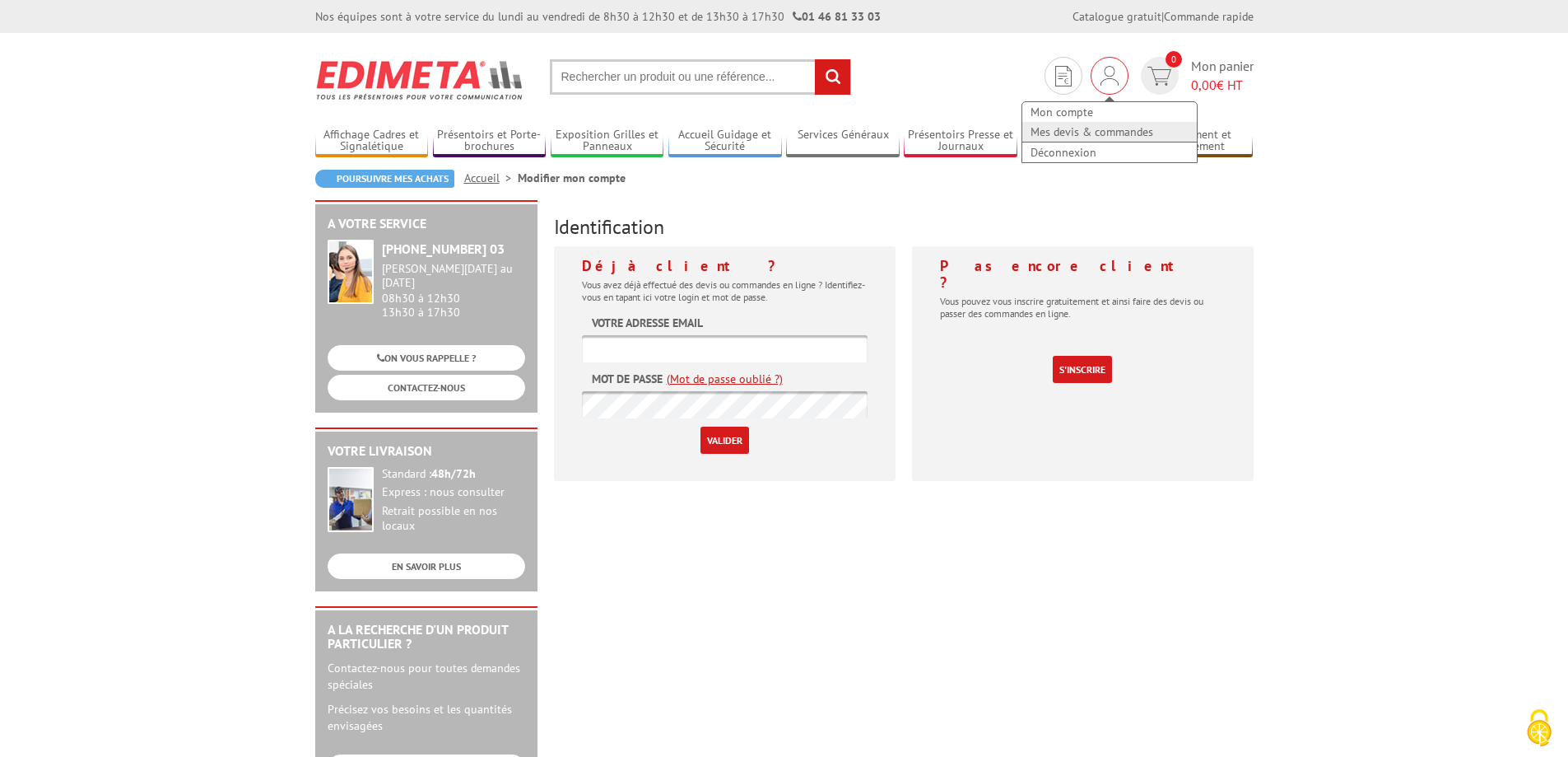
type input "[EMAIL_ADDRESS][DOMAIN_NAME]"
click at [1085, 134] on link "Mes devis & commandes" at bounding box center [1110, 131] width 175 height 20
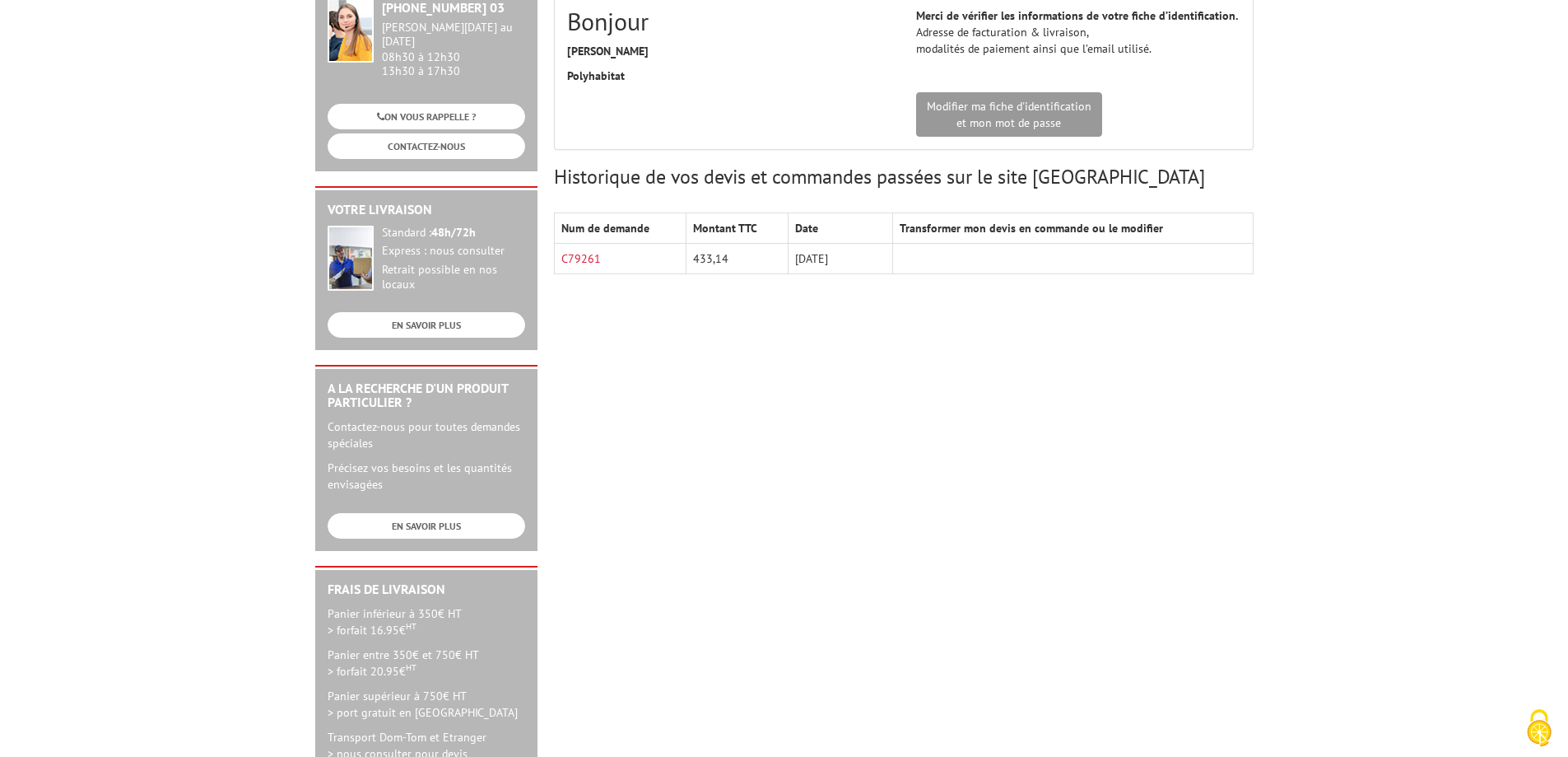
scroll to position [412, 0]
